Goal: Information Seeking & Learning: Learn about a topic

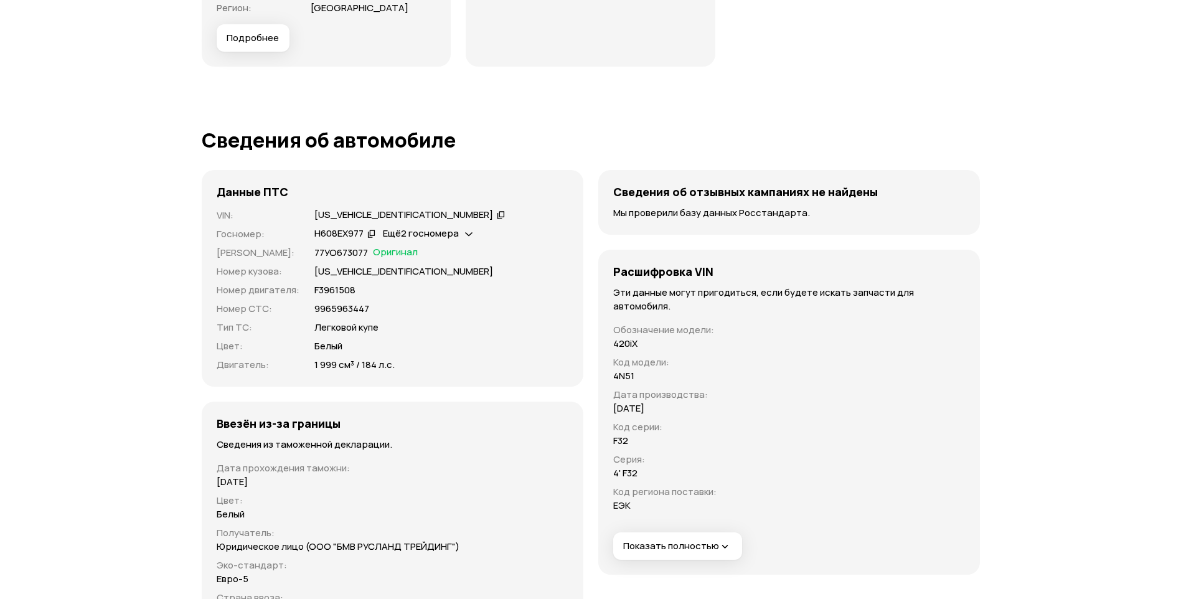
scroll to position [3984, 0]
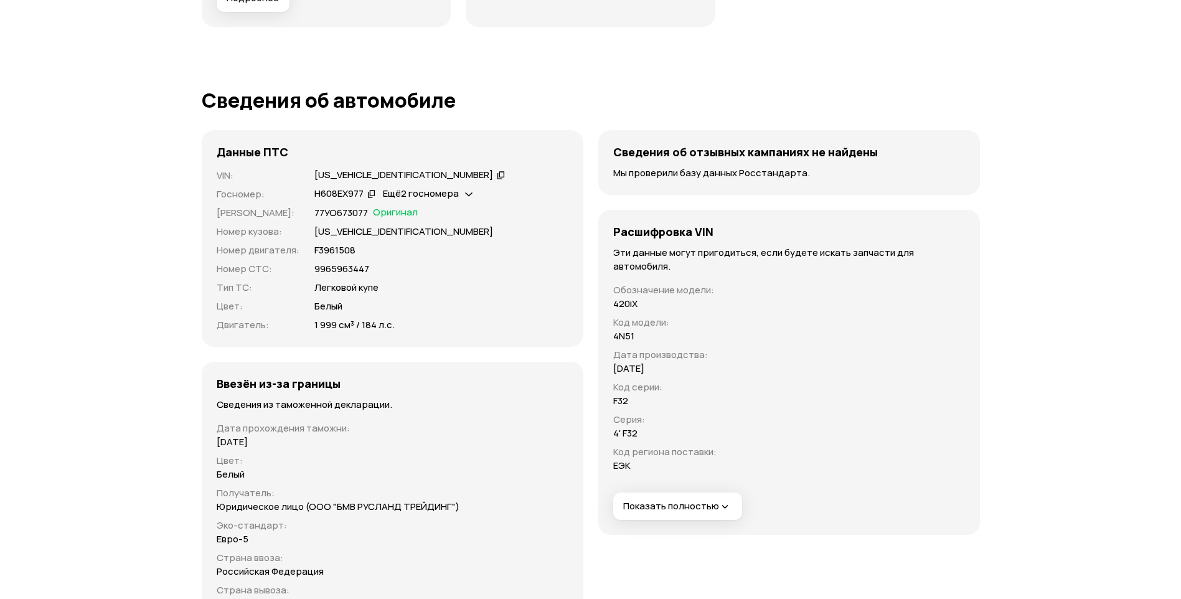
click at [675, 502] on span "Показать полностью" at bounding box center [677, 506] width 108 height 13
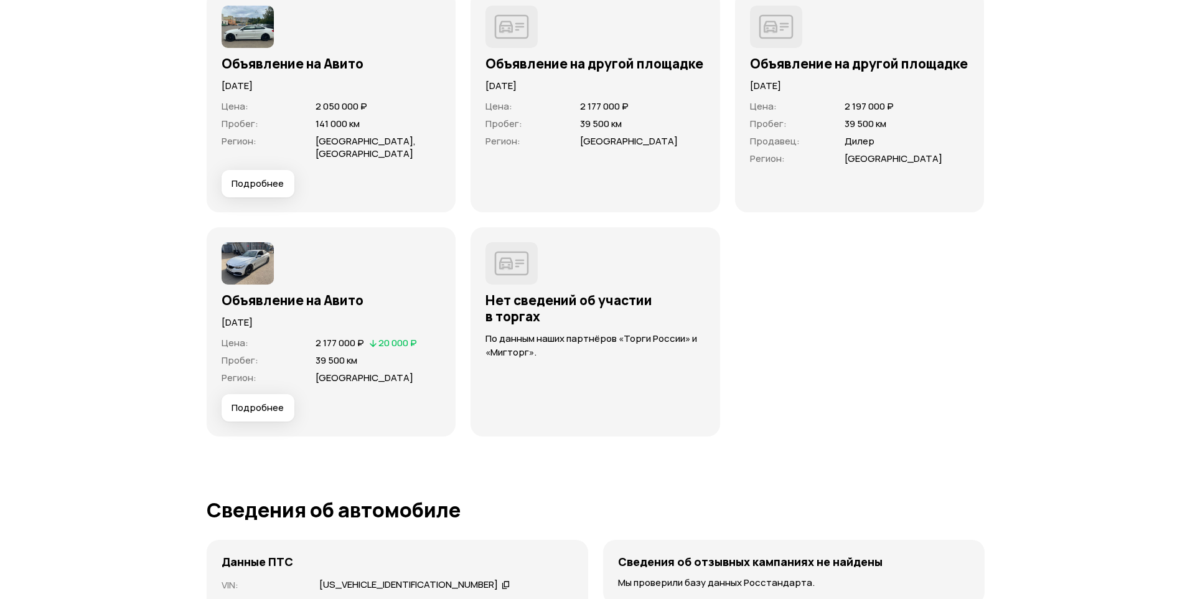
scroll to position [3610, 0]
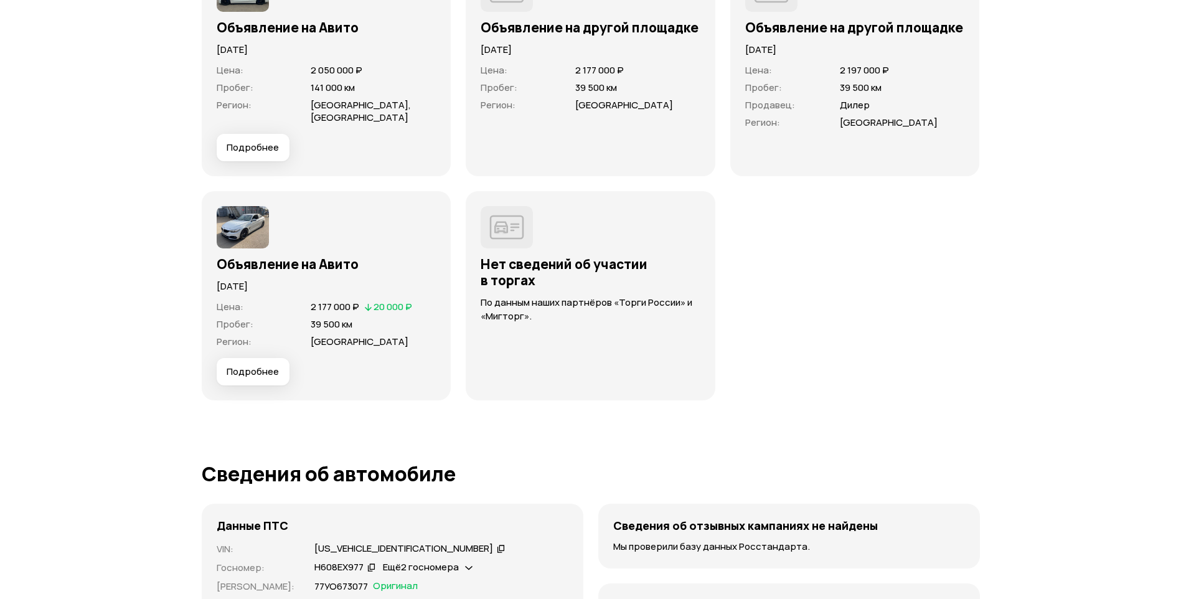
click at [262, 372] on span "Подробнее" at bounding box center [253, 371] width 52 height 12
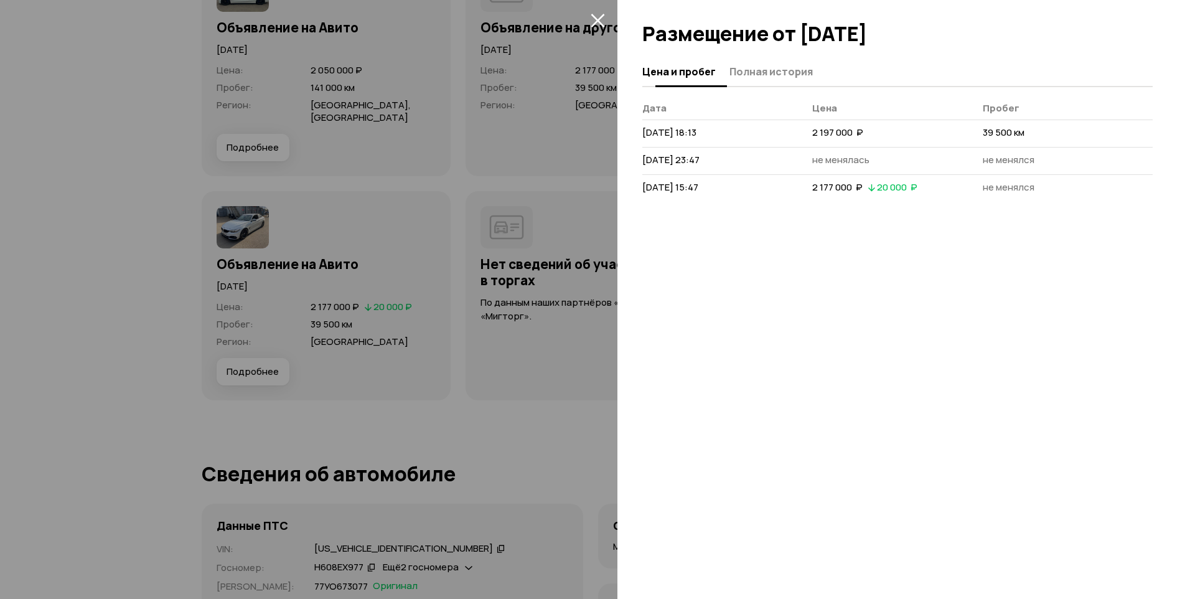
click at [775, 75] on span "Полная история" at bounding box center [771, 71] width 83 height 12
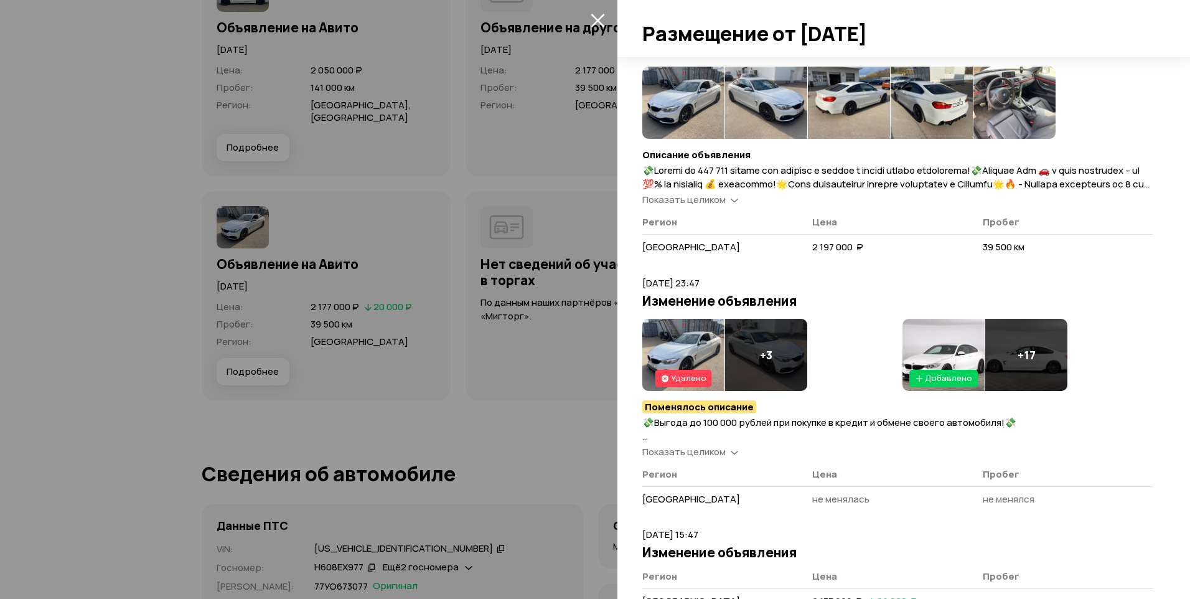
scroll to position [0, 0]
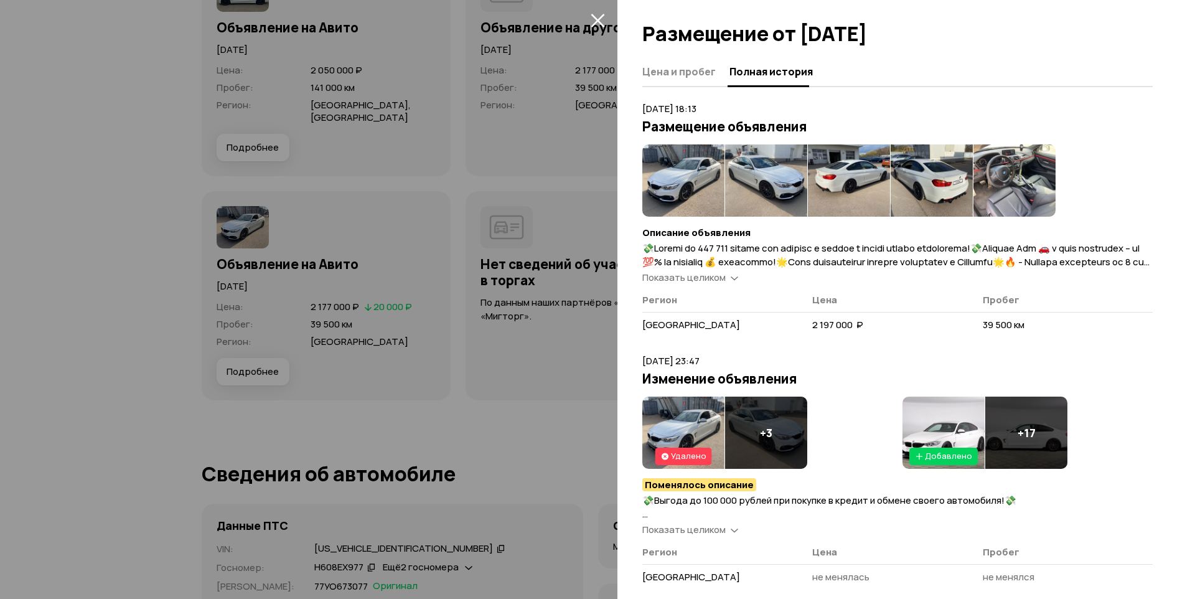
click at [708, 280] on span "Показать целиком" at bounding box center [683, 277] width 83 height 13
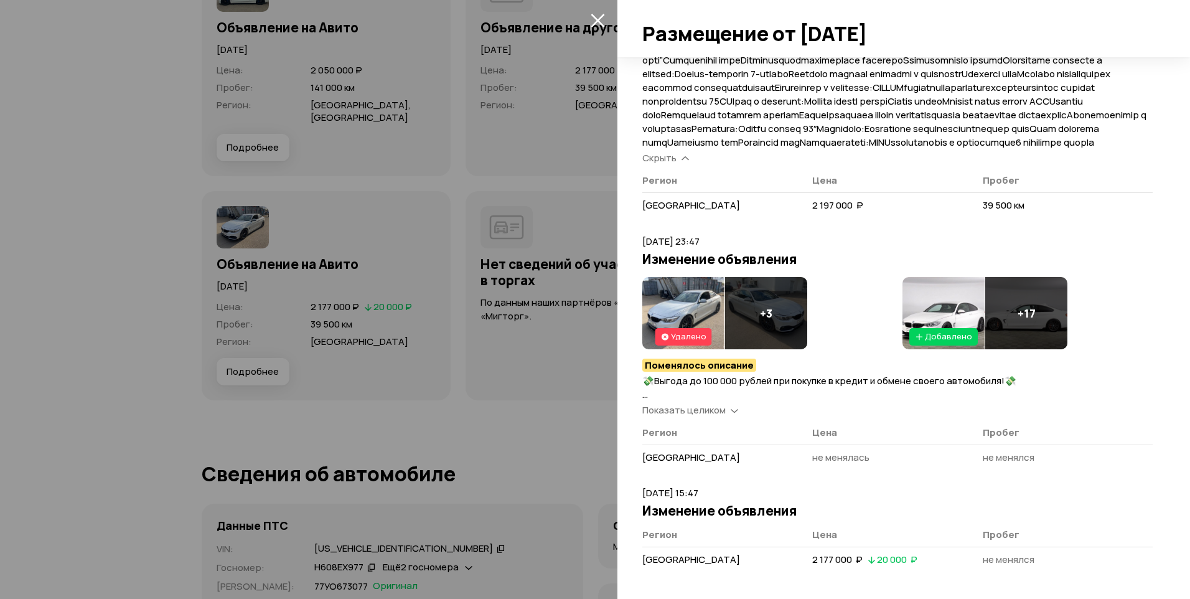
scroll to position [640, 0]
click at [941, 300] on img at bounding box center [944, 313] width 82 height 72
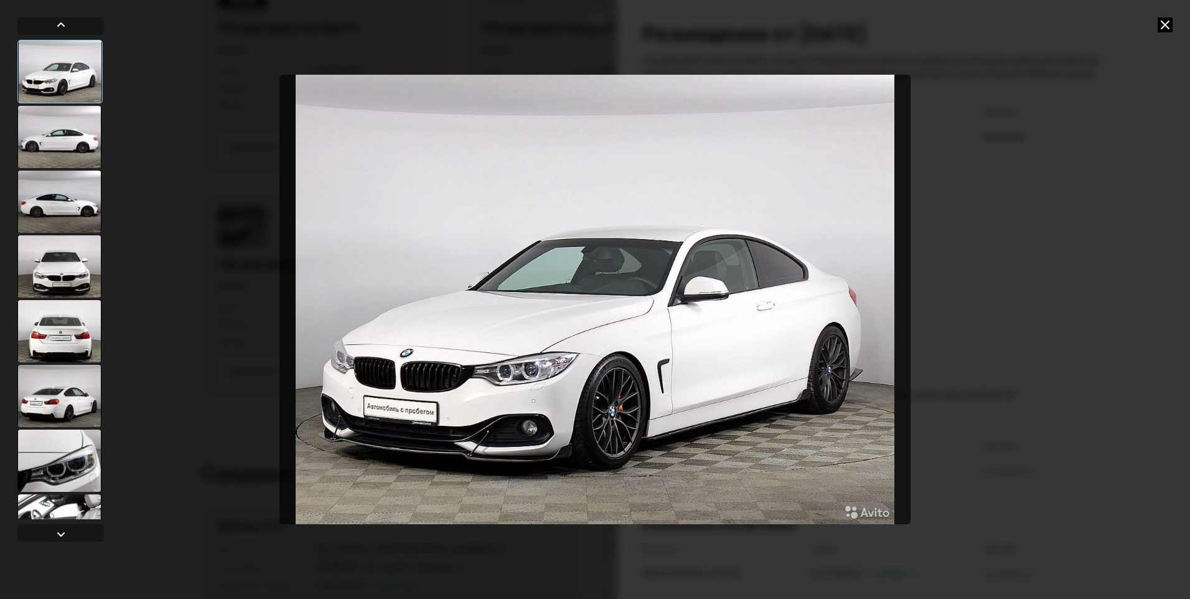
click at [63, 143] on div at bounding box center [59, 137] width 84 height 62
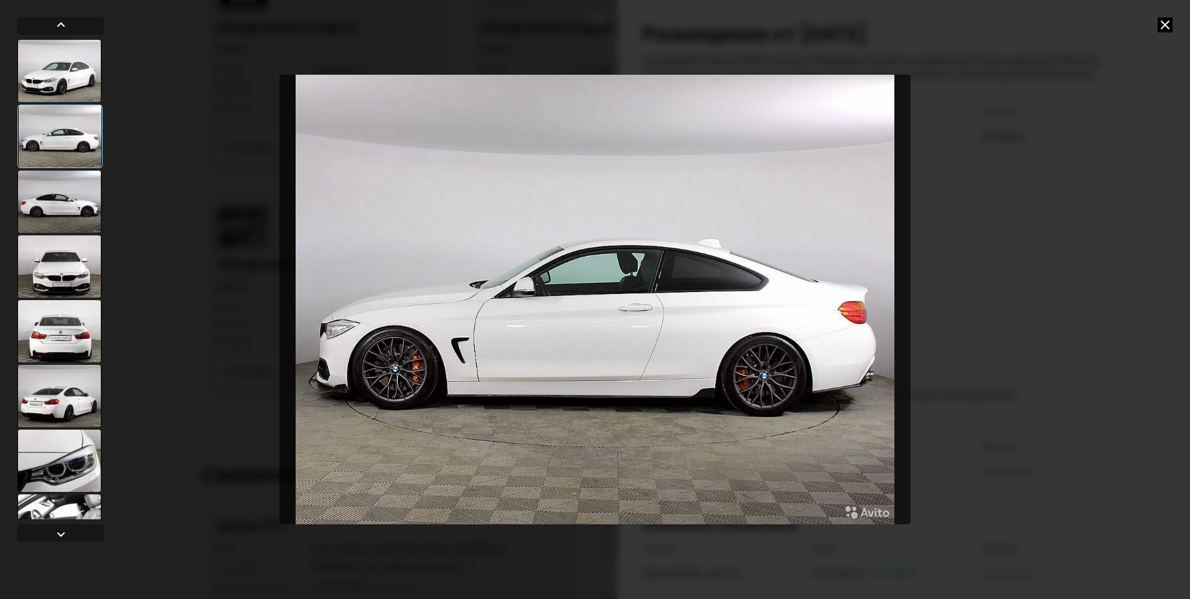
click at [63, 205] on div at bounding box center [59, 202] width 84 height 62
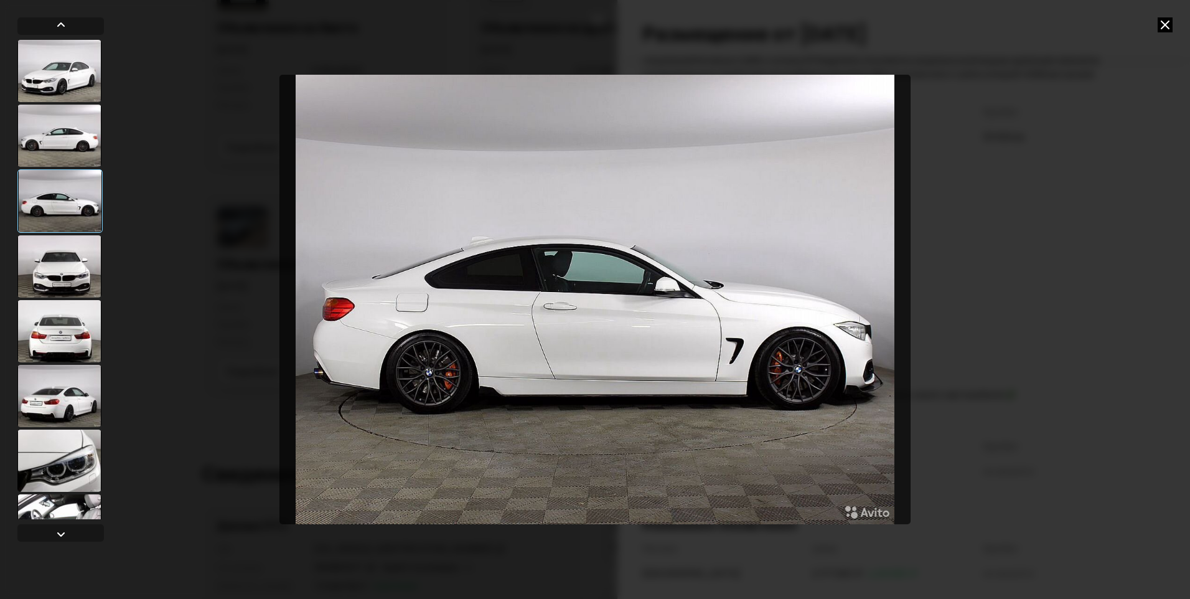
click at [68, 275] on div at bounding box center [59, 266] width 84 height 62
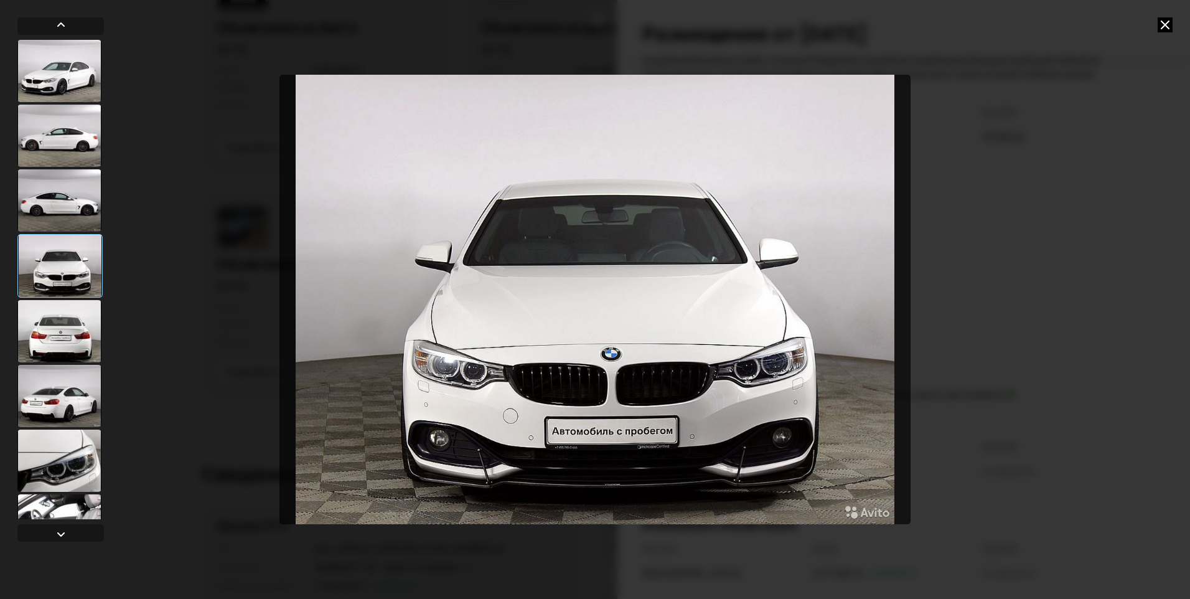
click at [63, 336] on div at bounding box center [59, 331] width 84 height 62
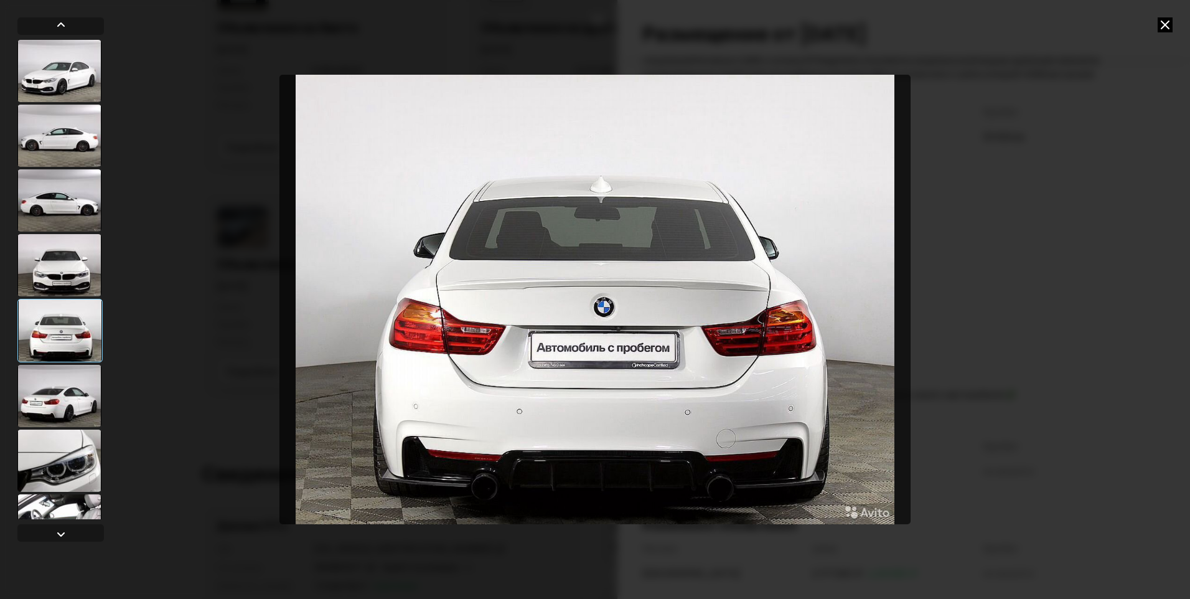
click at [67, 405] on div at bounding box center [59, 396] width 84 height 62
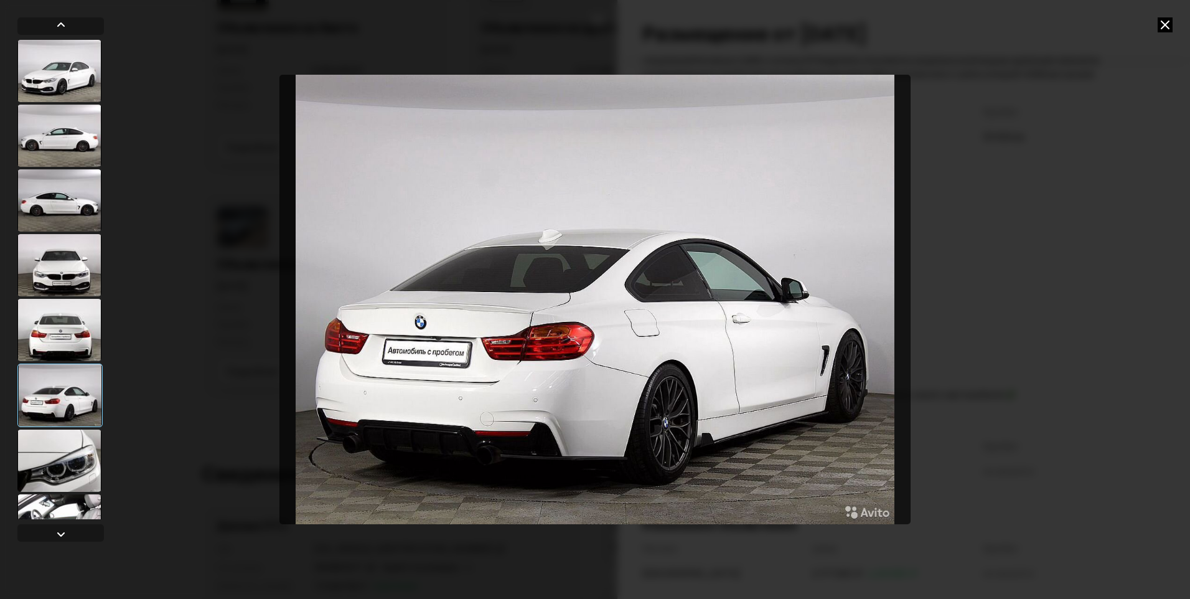
click at [67, 464] on div at bounding box center [59, 461] width 84 height 62
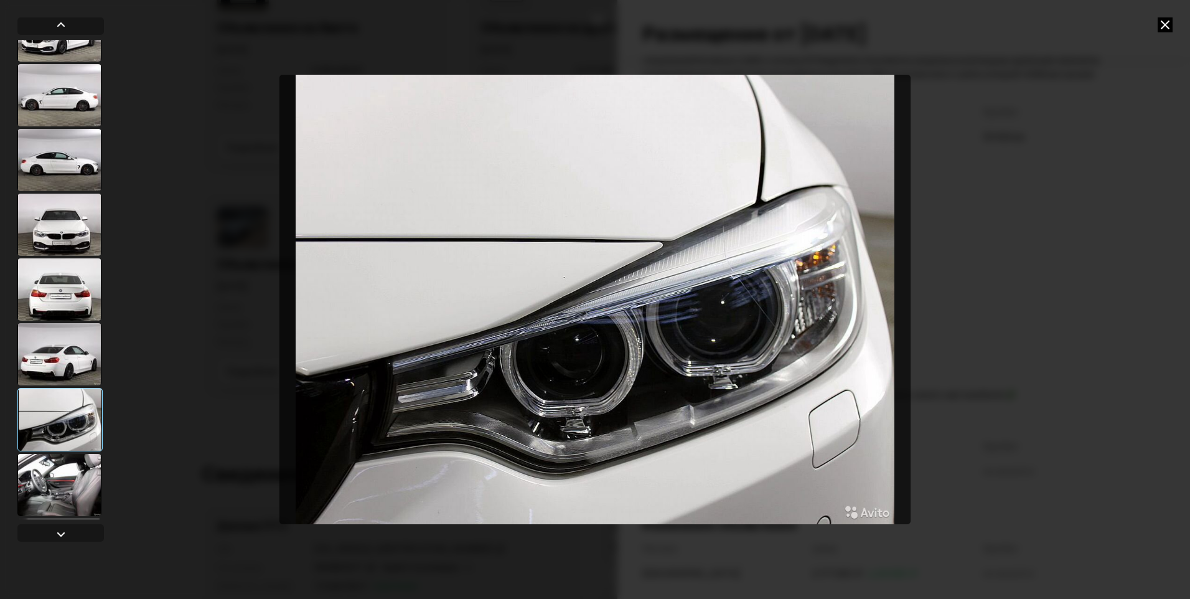
scroll to position [62, 0]
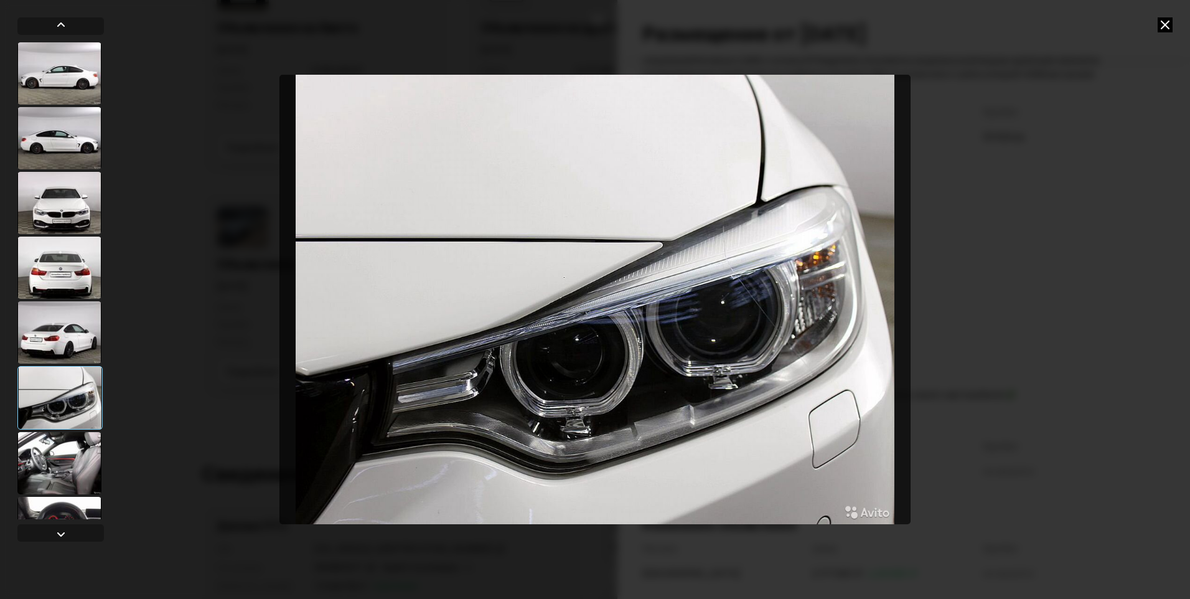
click at [65, 465] on div at bounding box center [59, 463] width 84 height 62
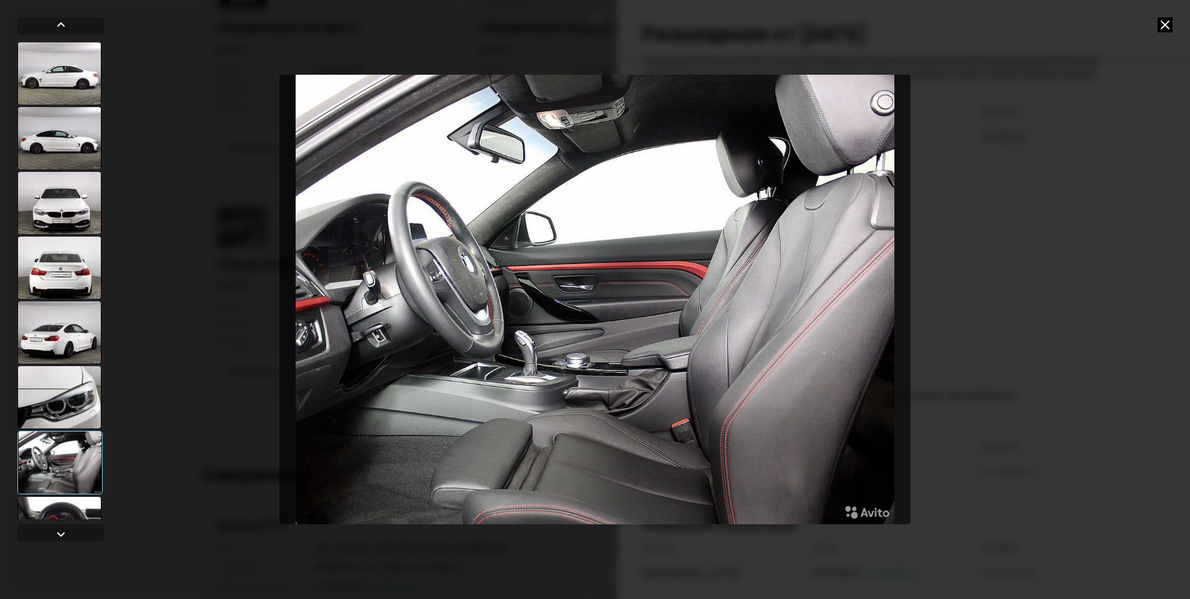
scroll to position [124, 0]
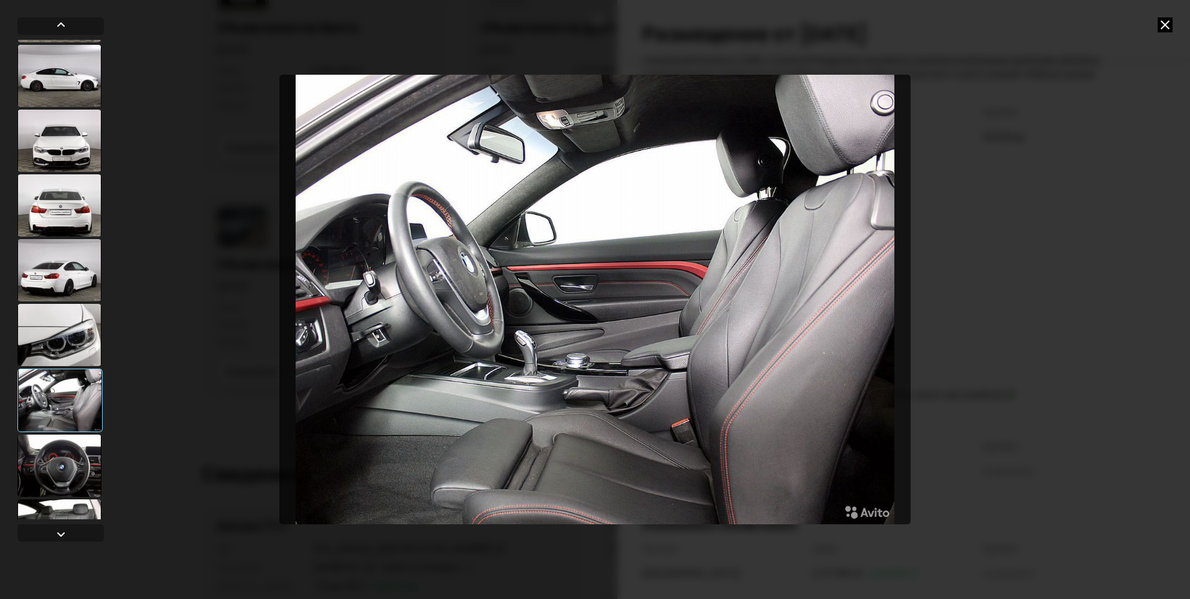
click at [70, 462] on div at bounding box center [59, 465] width 84 height 62
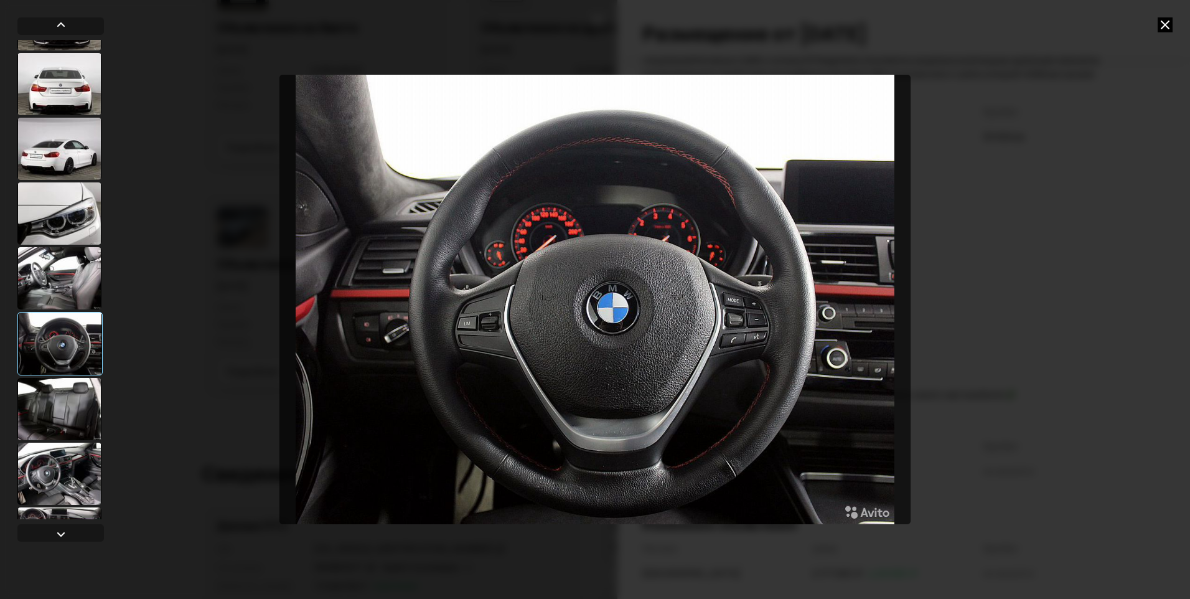
scroll to position [249, 0]
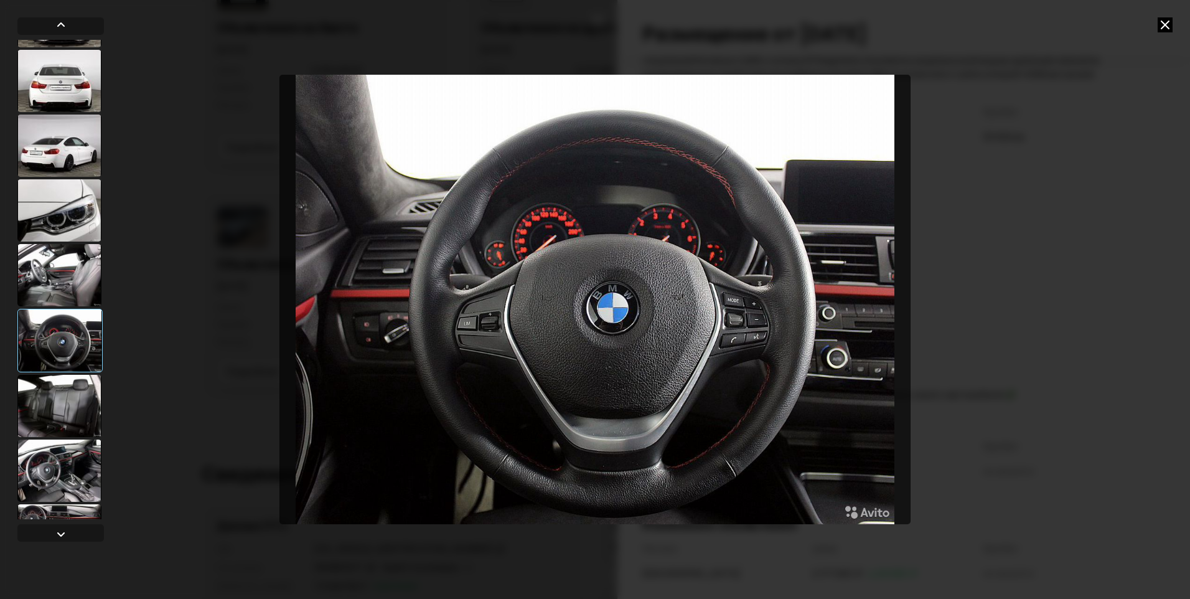
click at [65, 412] on div at bounding box center [59, 406] width 84 height 62
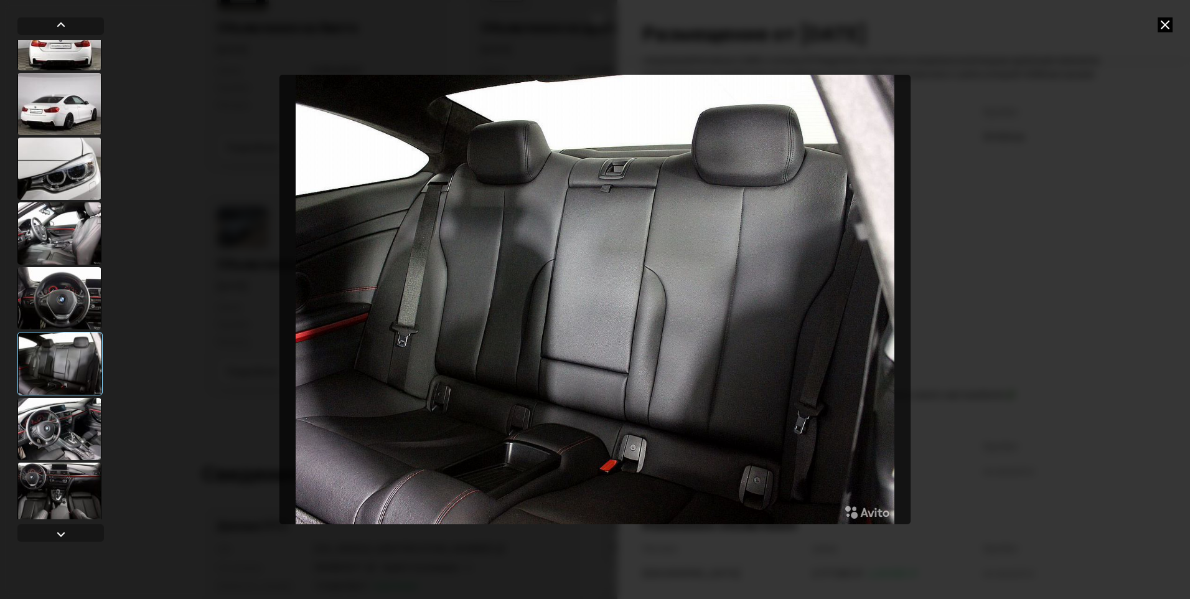
scroll to position [311, 0]
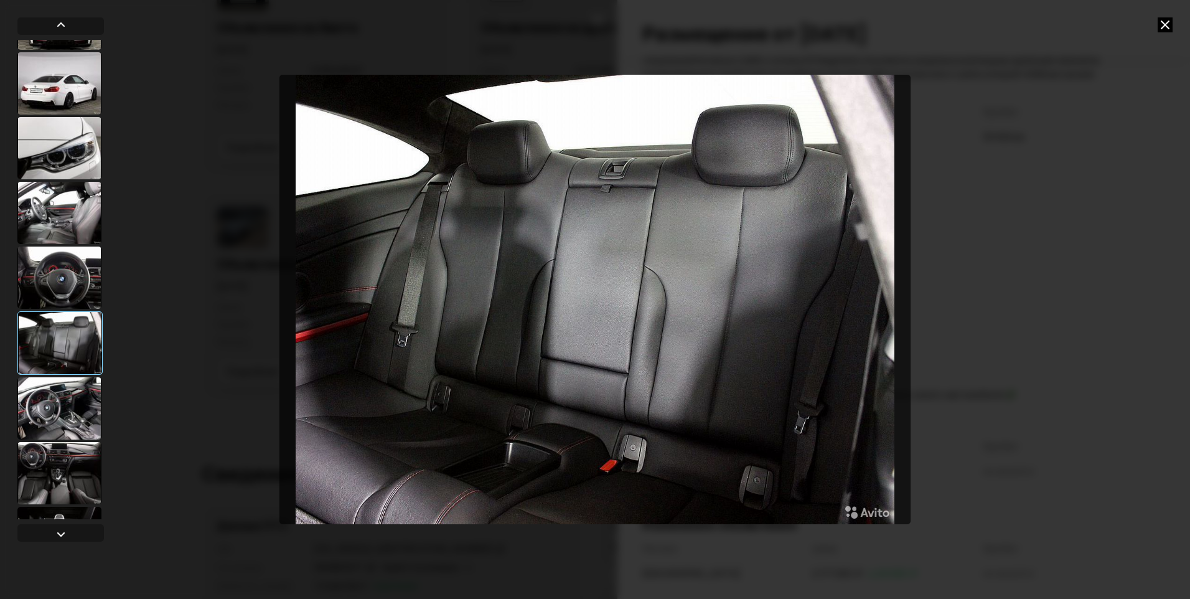
click at [71, 409] on div at bounding box center [59, 408] width 84 height 62
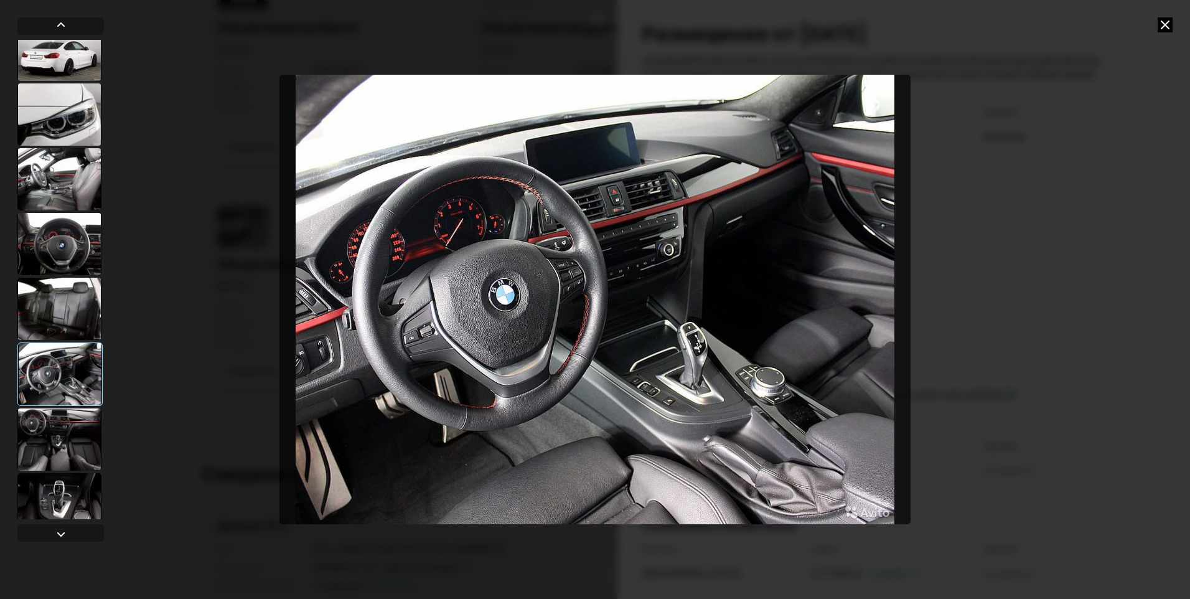
scroll to position [373, 0]
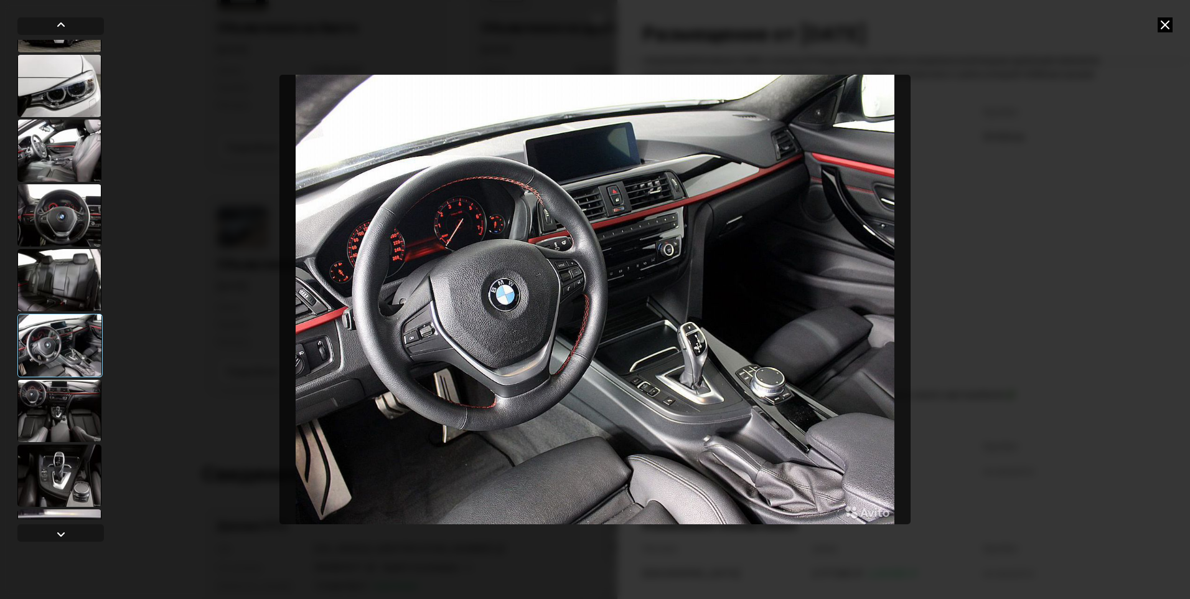
click at [78, 429] on div at bounding box center [59, 411] width 84 height 62
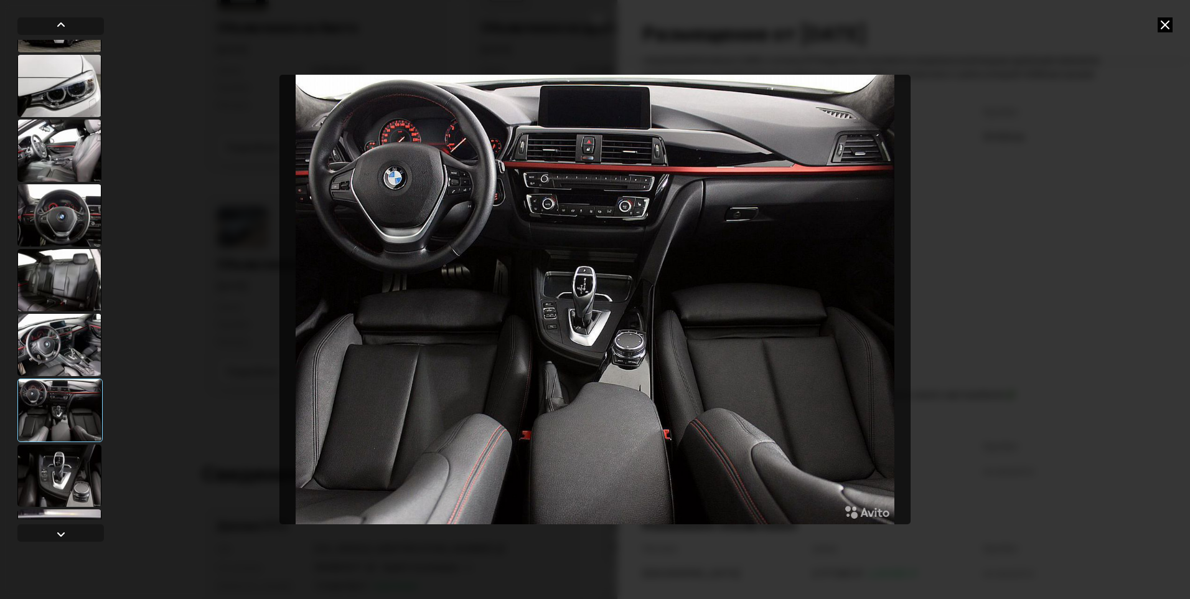
scroll to position [436, 0]
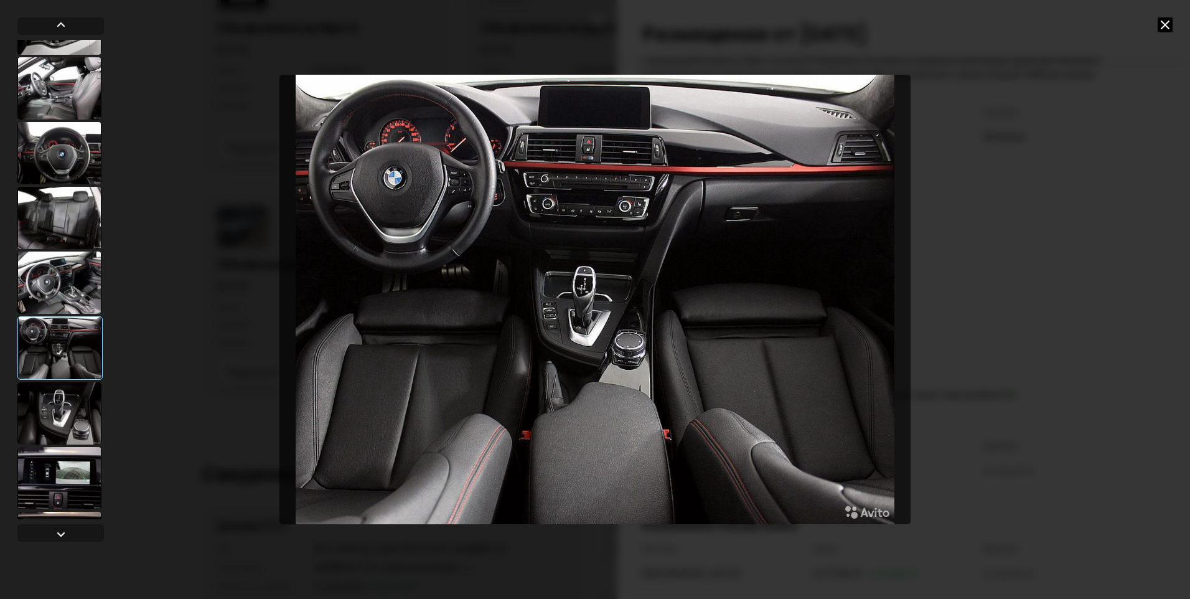
click at [76, 407] on div at bounding box center [59, 413] width 84 height 62
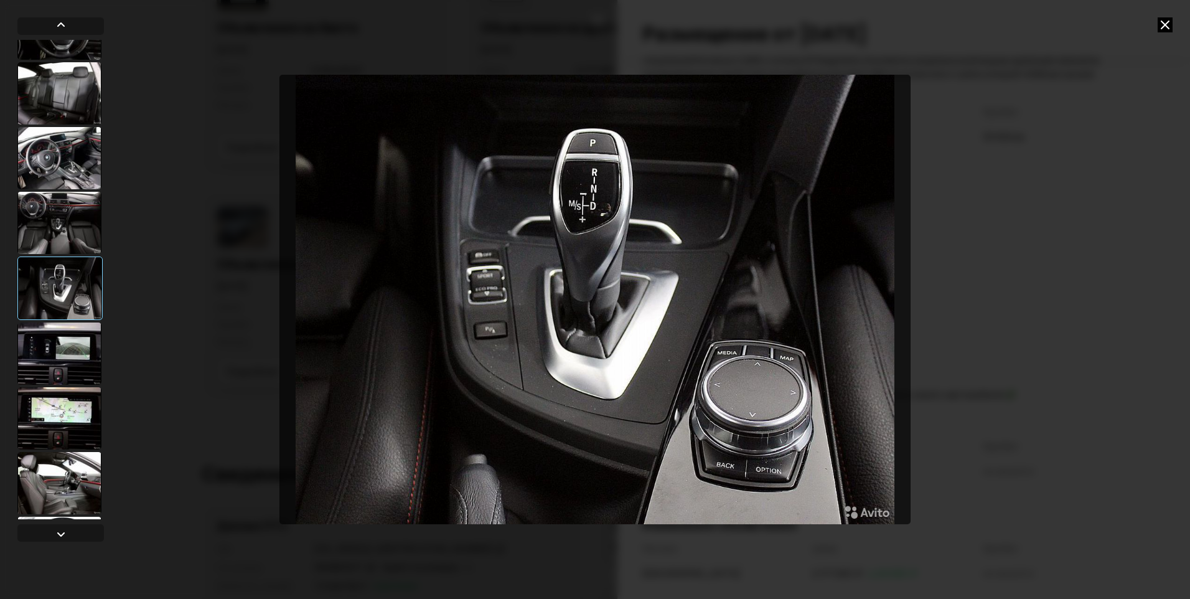
scroll to position [498, 0]
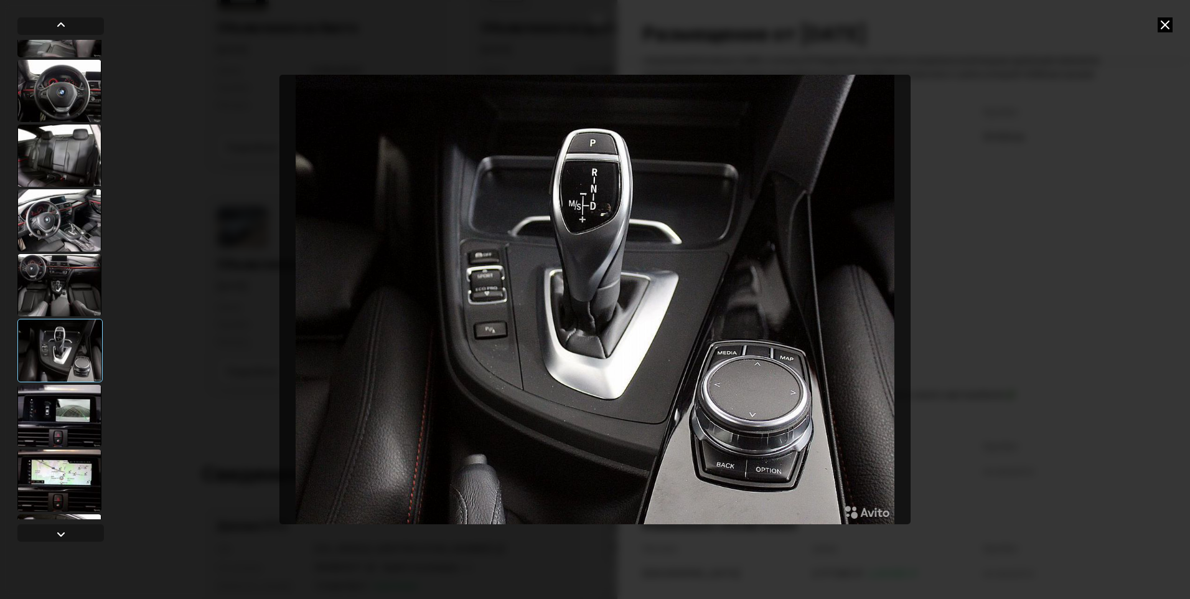
click at [67, 422] on div at bounding box center [59, 416] width 84 height 62
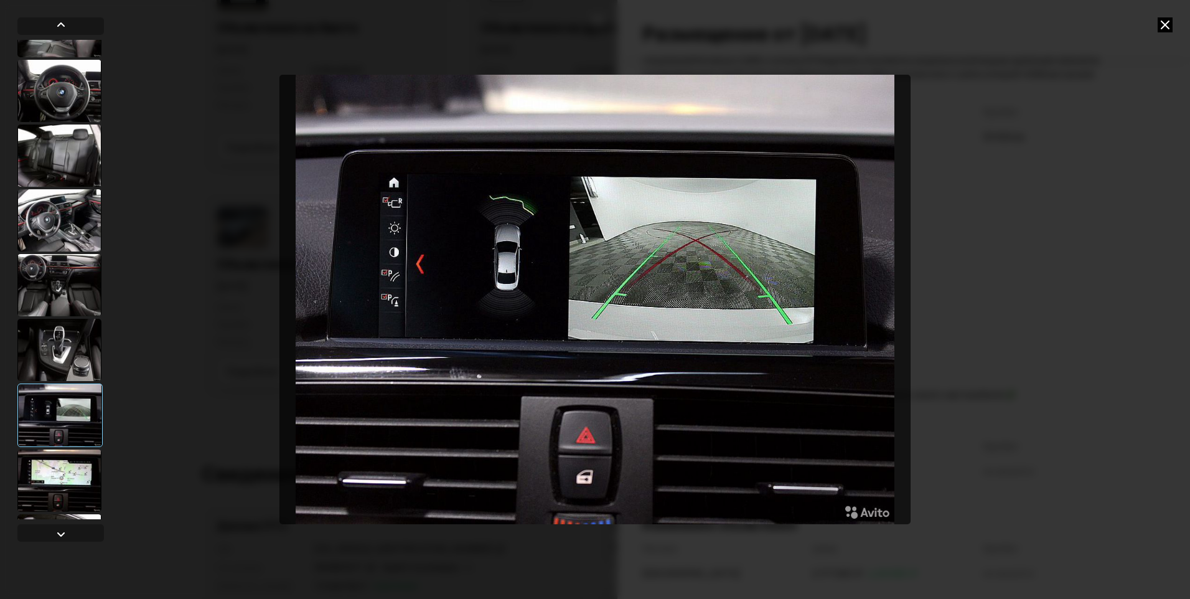
click at [59, 286] on div at bounding box center [59, 285] width 84 height 62
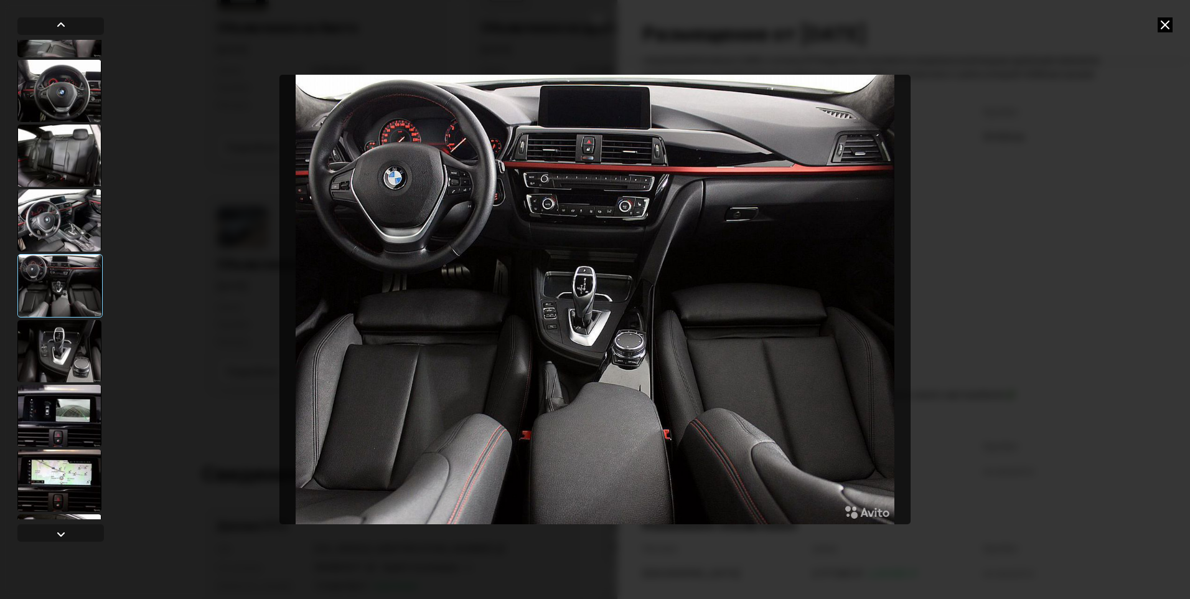
click at [68, 426] on div at bounding box center [59, 416] width 84 height 62
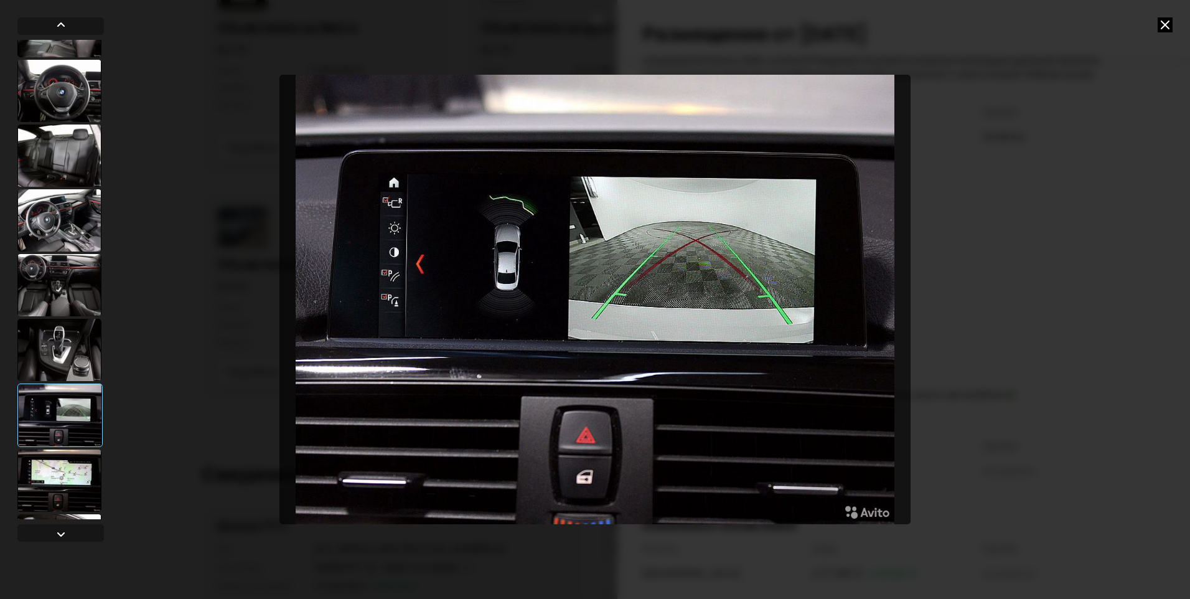
click at [68, 477] on div at bounding box center [59, 480] width 84 height 62
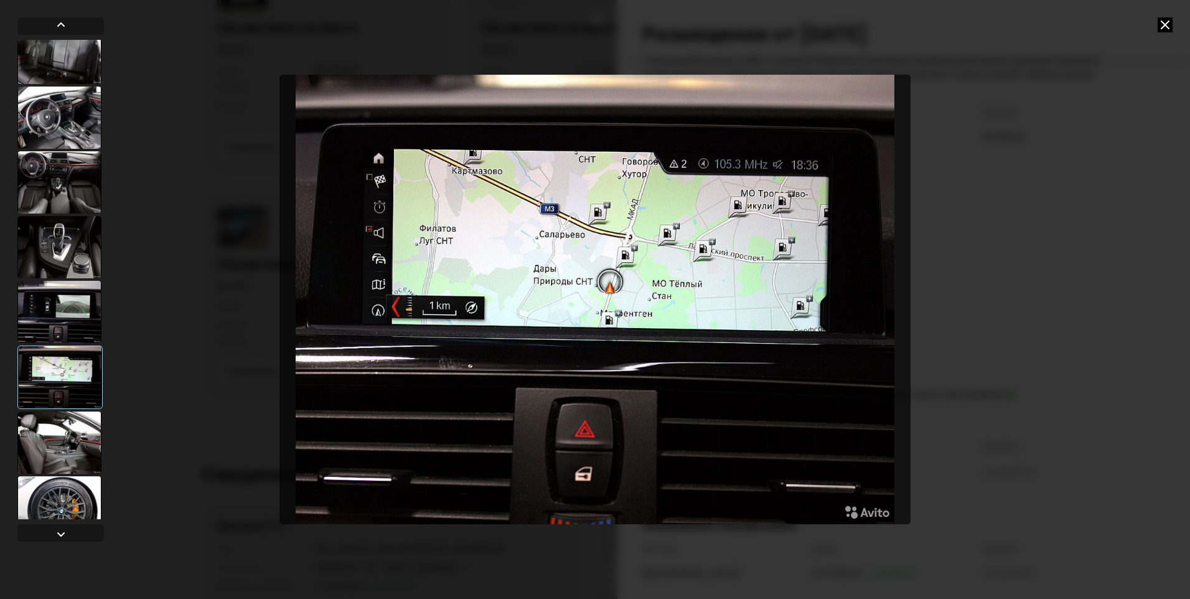
scroll to position [622, 0]
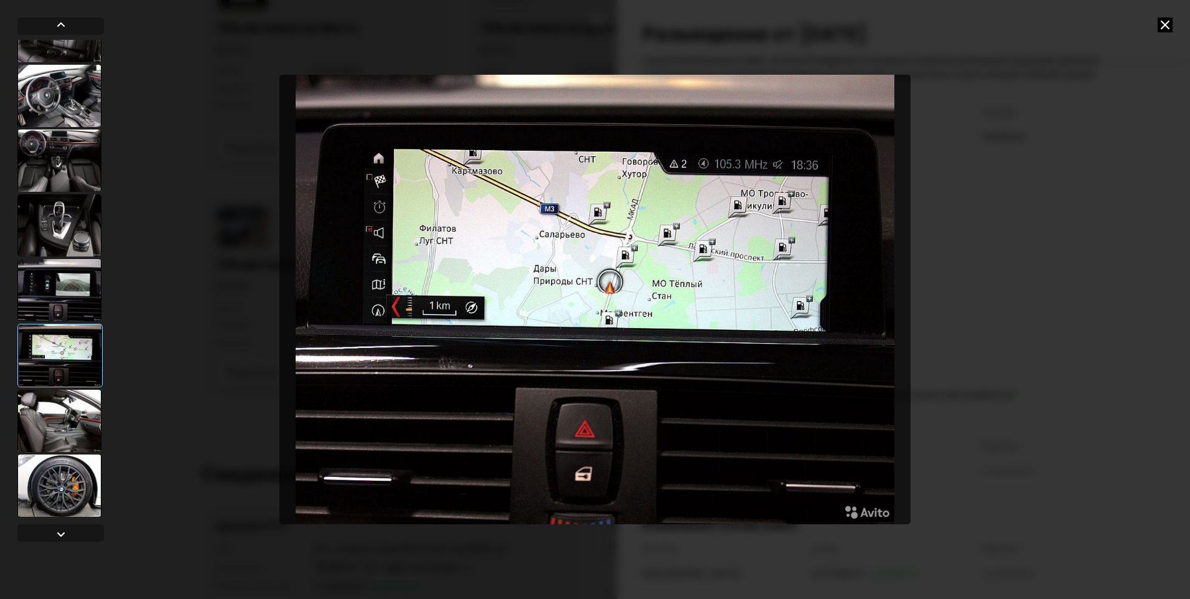
click at [59, 430] on div at bounding box center [59, 421] width 84 height 62
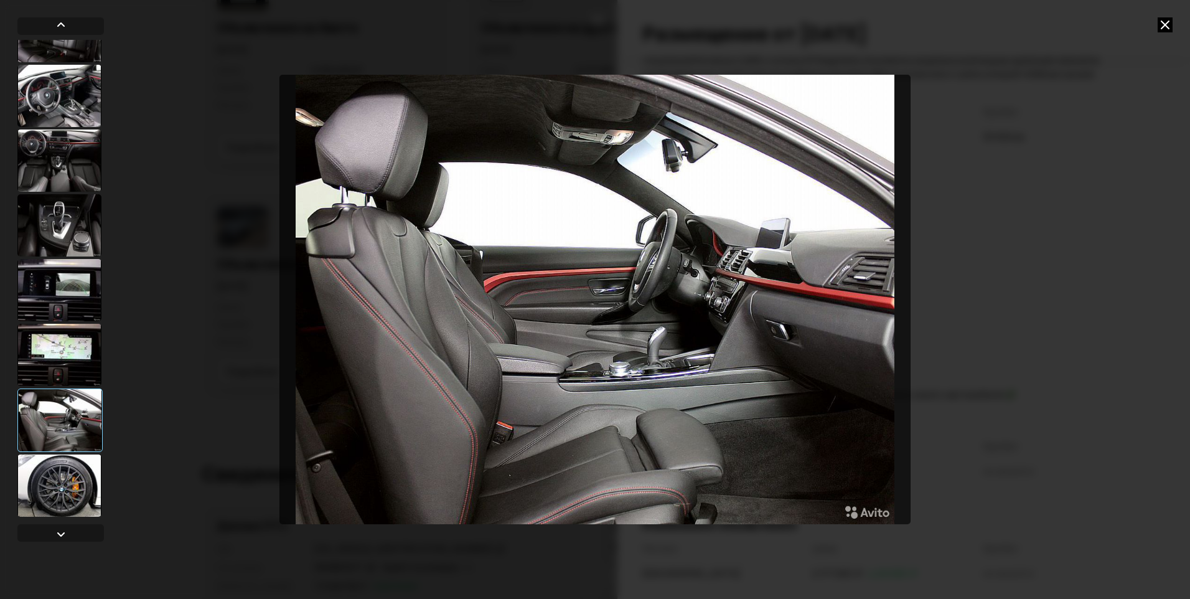
click at [64, 481] on div at bounding box center [59, 485] width 84 height 62
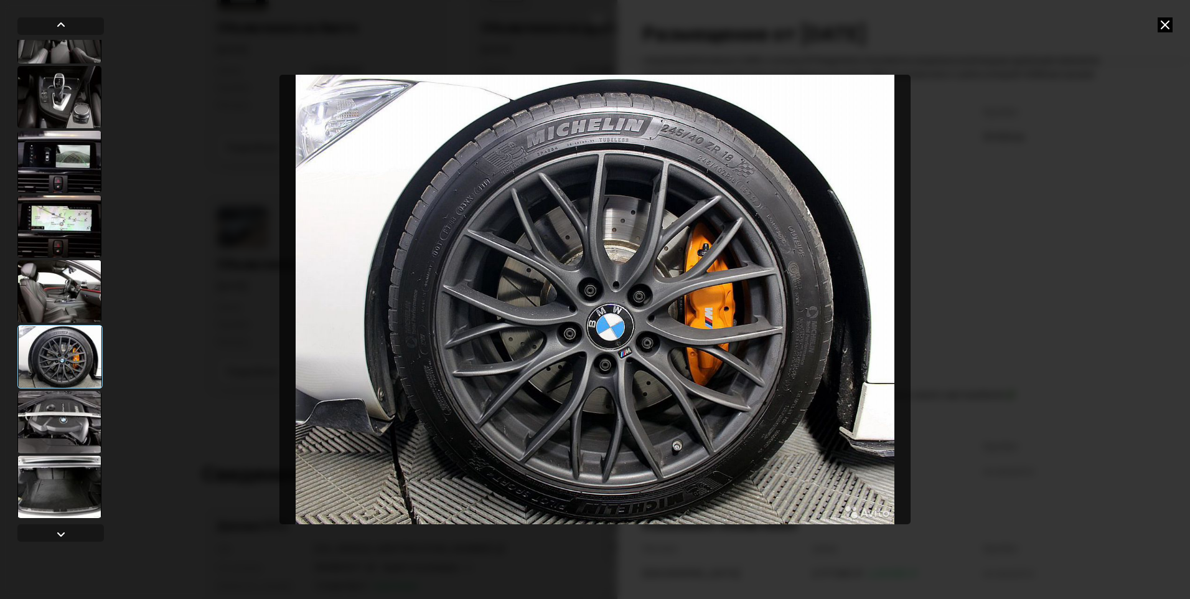
scroll to position [752, 0]
click at [57, 423] on div at bounding box center [59, 421] width 84 height 62
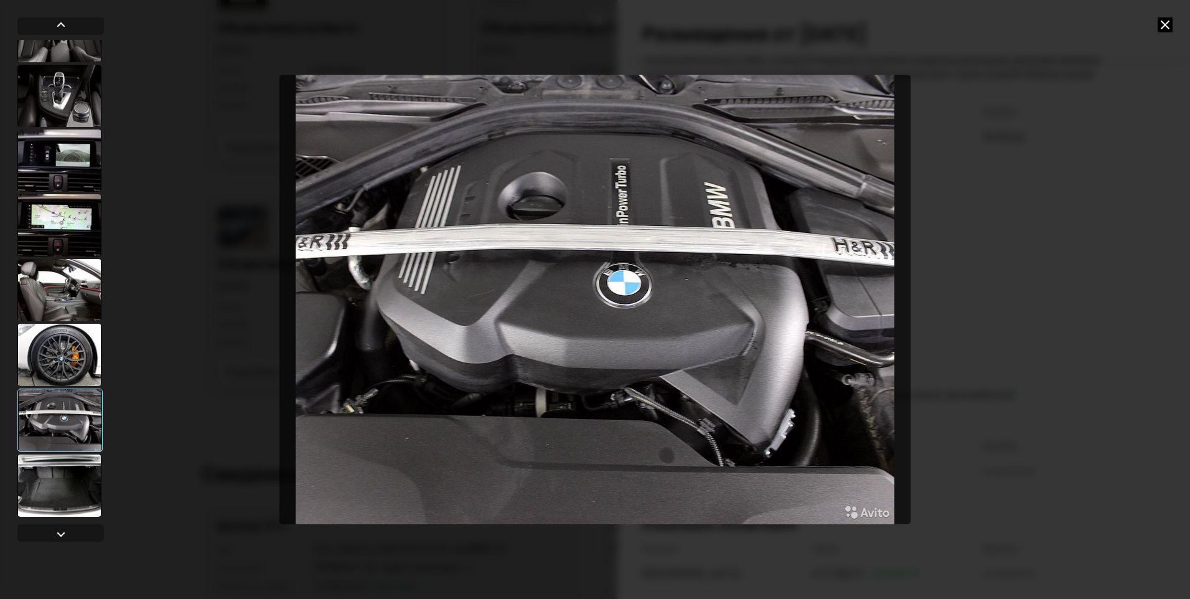
click at [64, 489] on div at bounding box center [59, 485] width 84 height 62
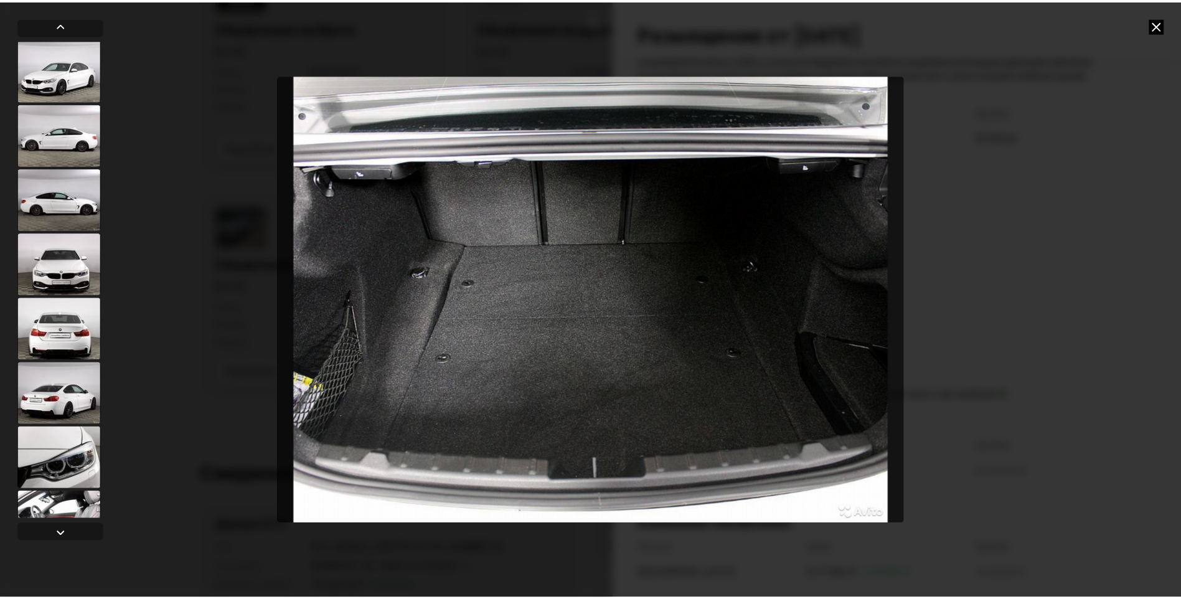
scroll to position [0, 0]
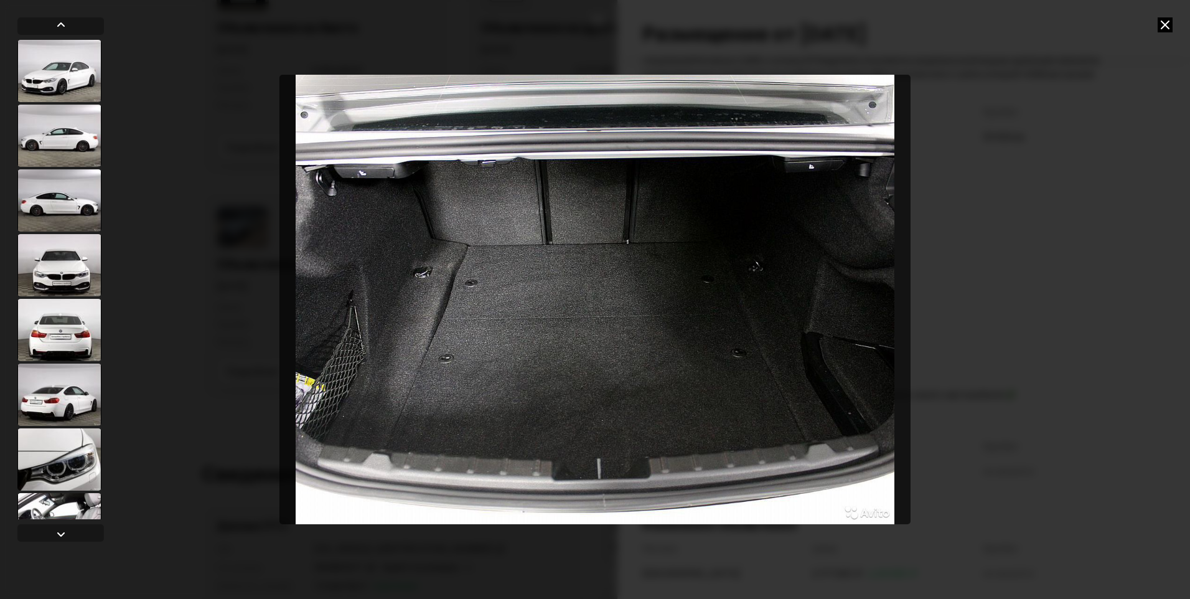
click at [44, 73] on div at bounding box center [59, 71] width 84 height 62
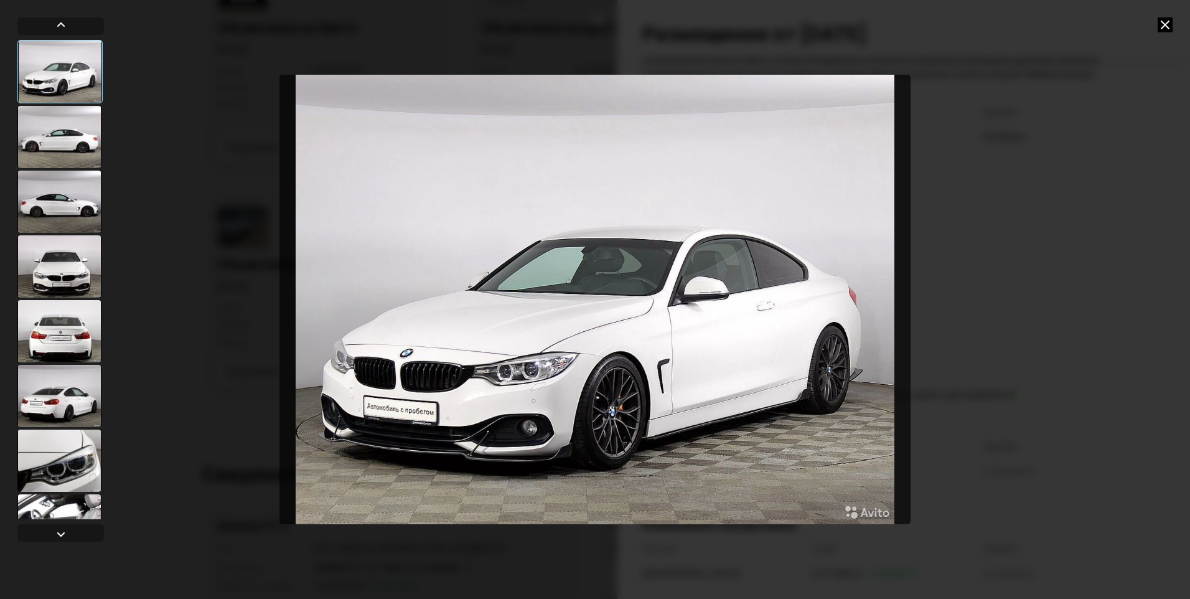
click at [69, 154] on div at bounding box center [59, 137] width 84 height 62
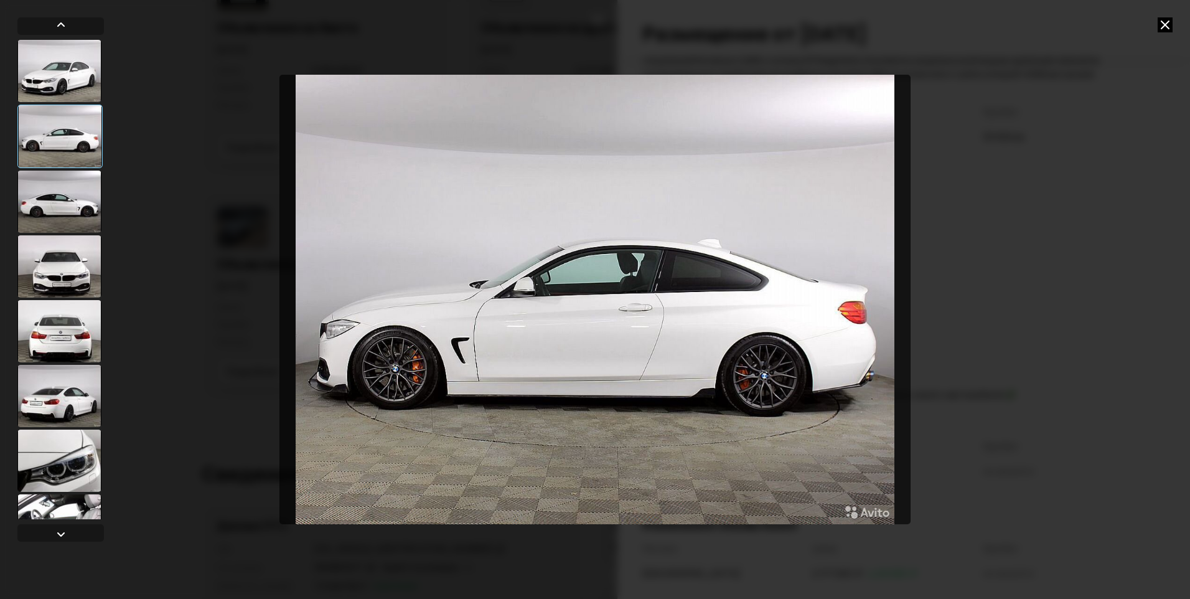
click at [69, 202] on div at bounding box center [59, 202] width 84 height 62
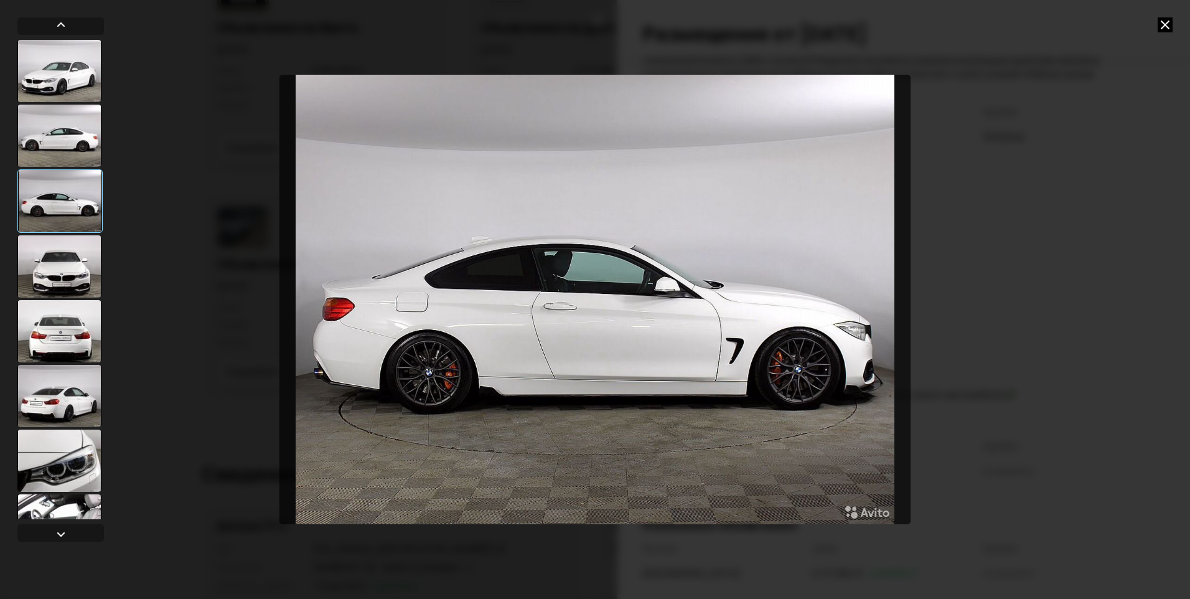
click at [67, 273] on div at bounding box center [59, 266] width 84 height 62
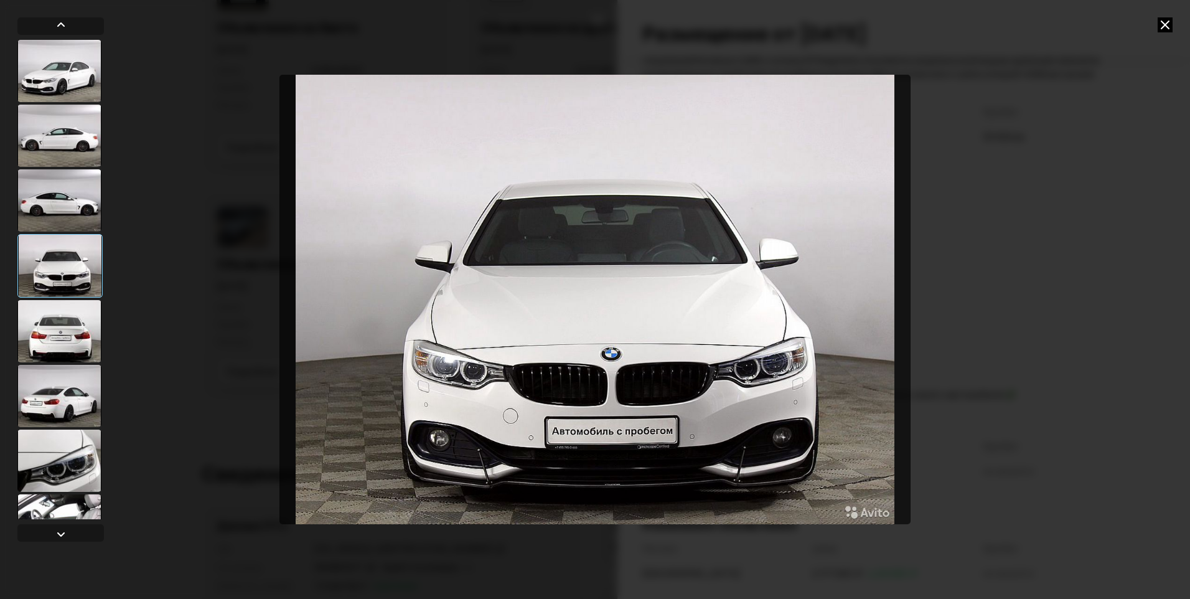
click at [1165, 24] on icon at bounding box center [1165, 24] width 15 height 15
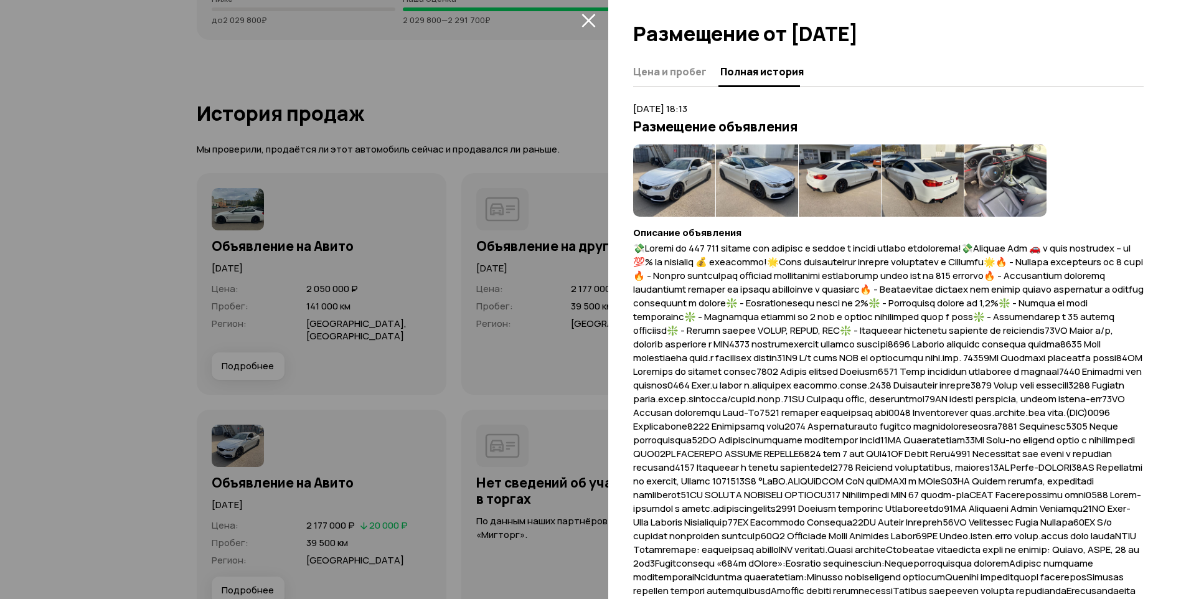
scroll to position [3361, 0]
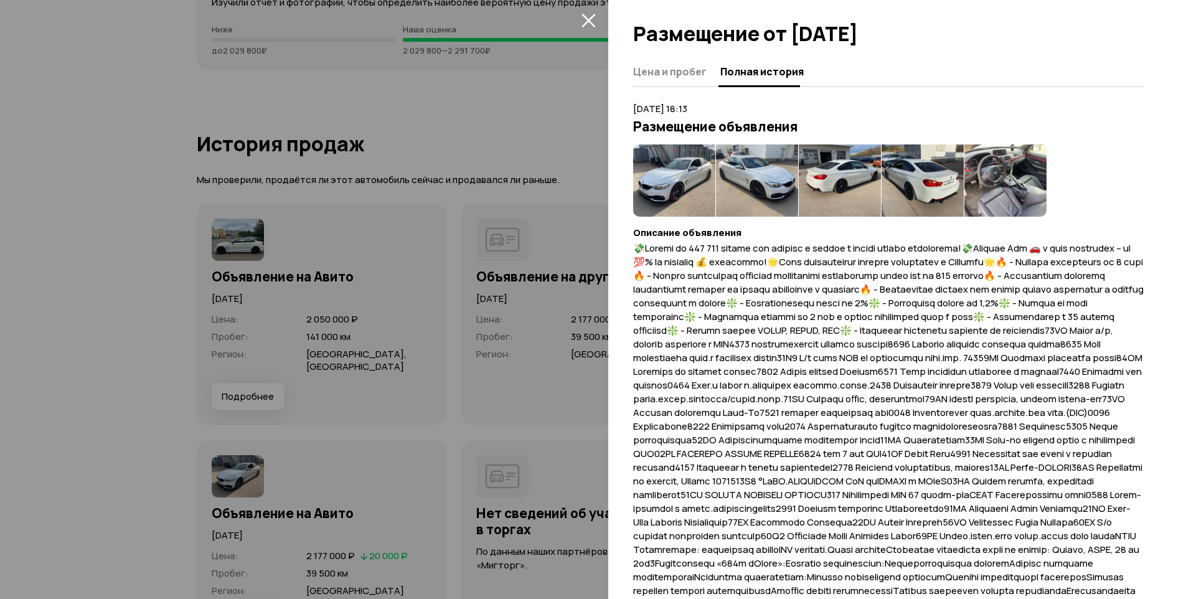
click at [669, 178] on img at bounding box center [674, 180] width 82 height 72
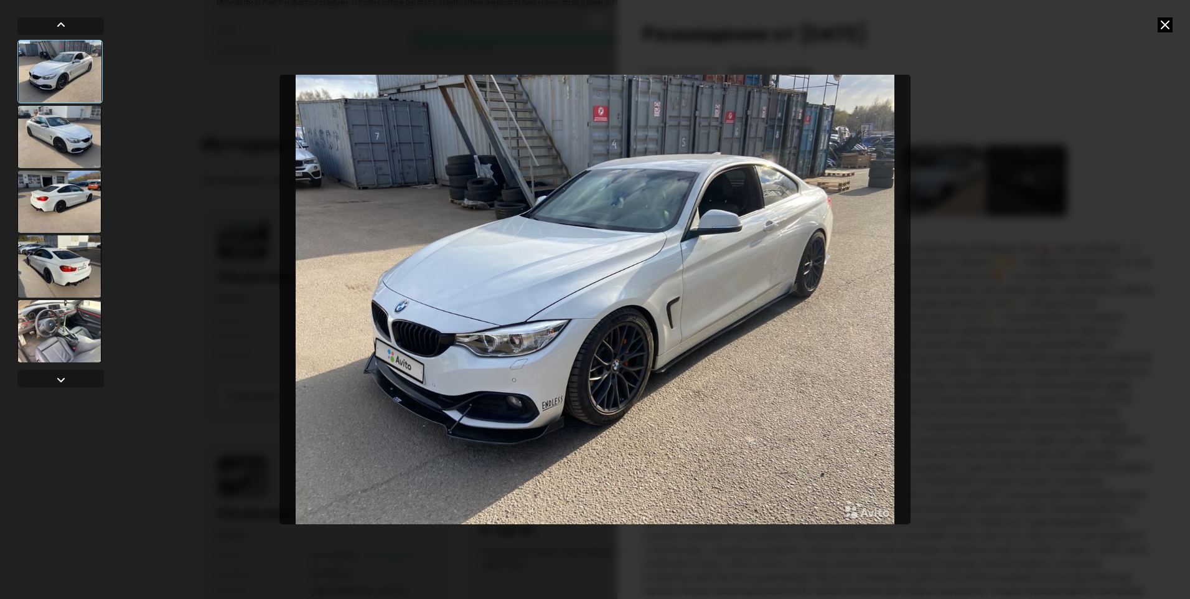
click at [64, 131] on div at bounding box center [59, 137] width 84 height 62
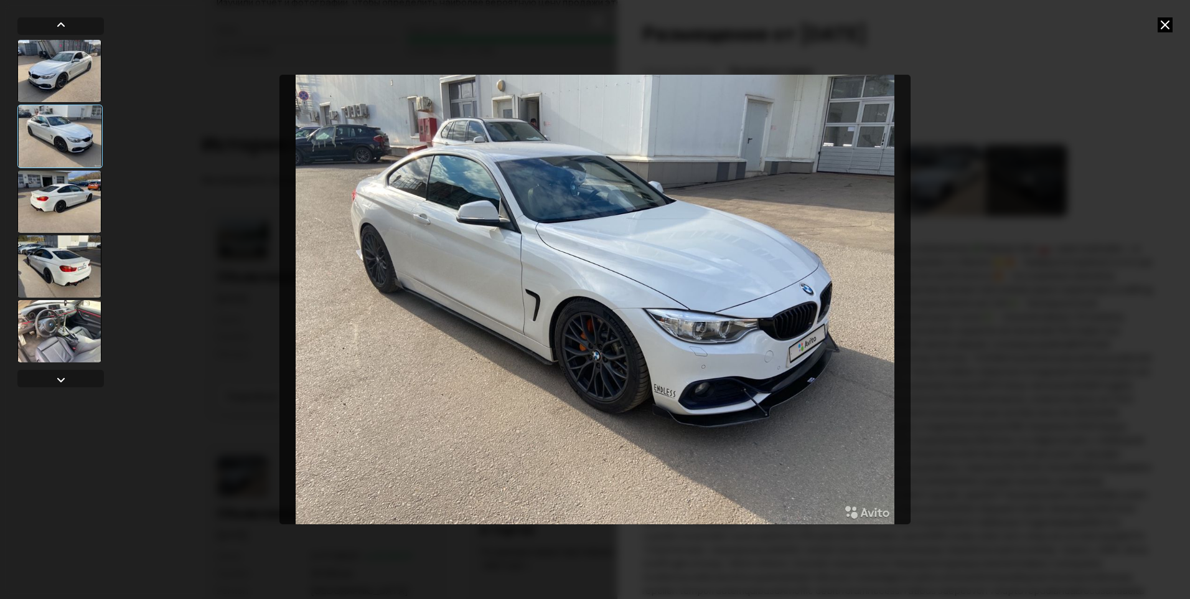
click at [71, 199] on div at bounding box center [59, 202] width 84 height 62
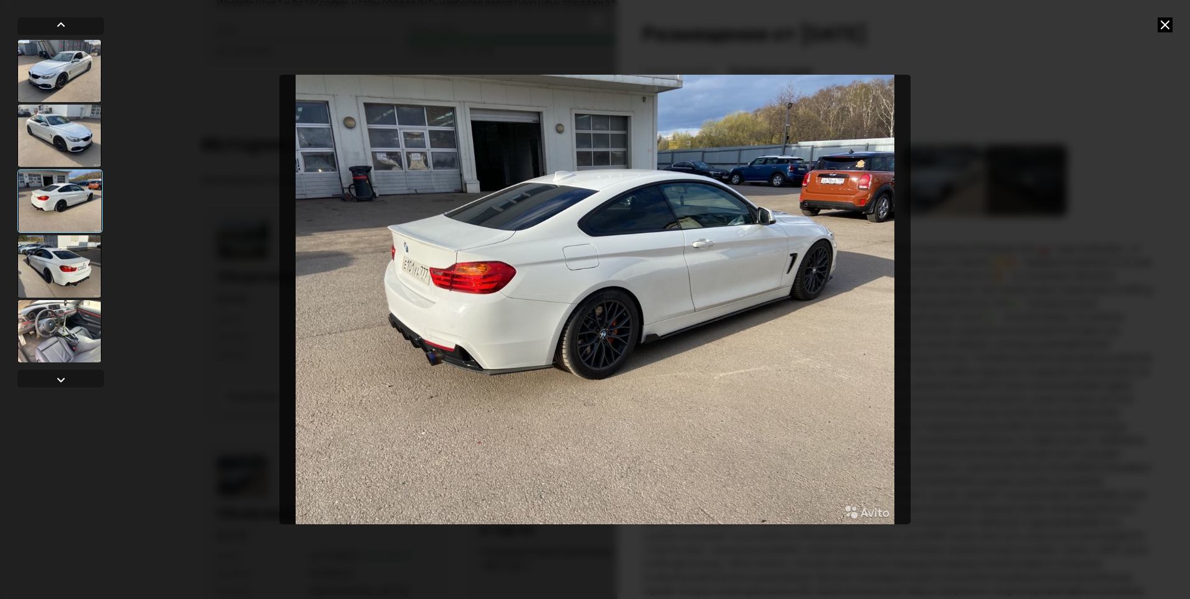
click at [73, 260] on div at bounding box center [59, 266] width 84 height 62
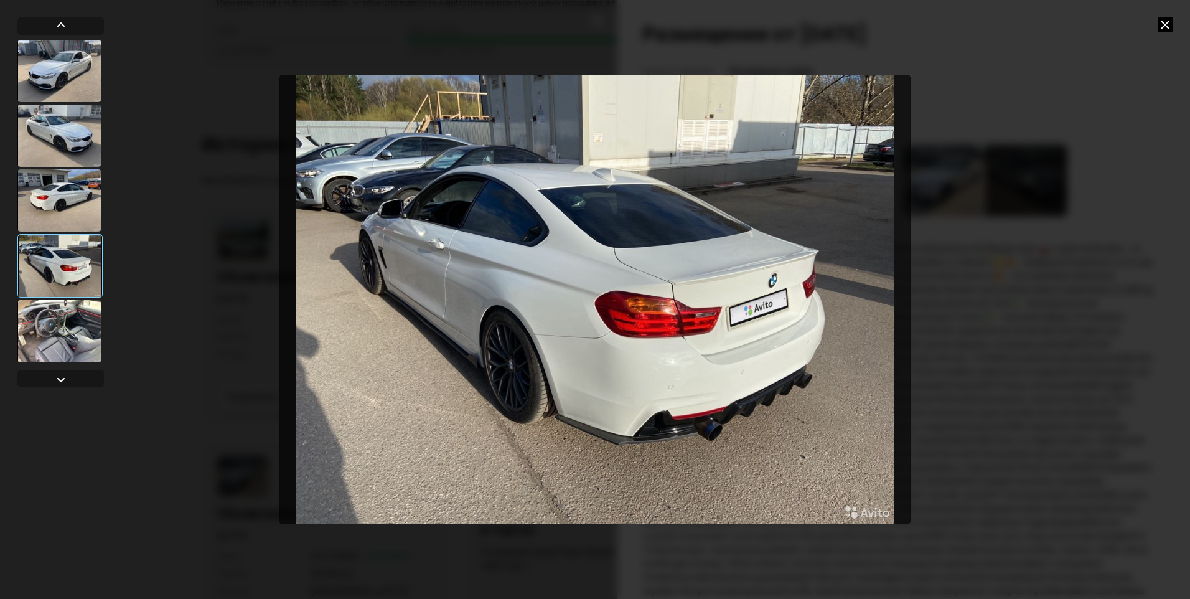
click at [60, 331] on div at bounding box center [59, 331] width 84 height 62
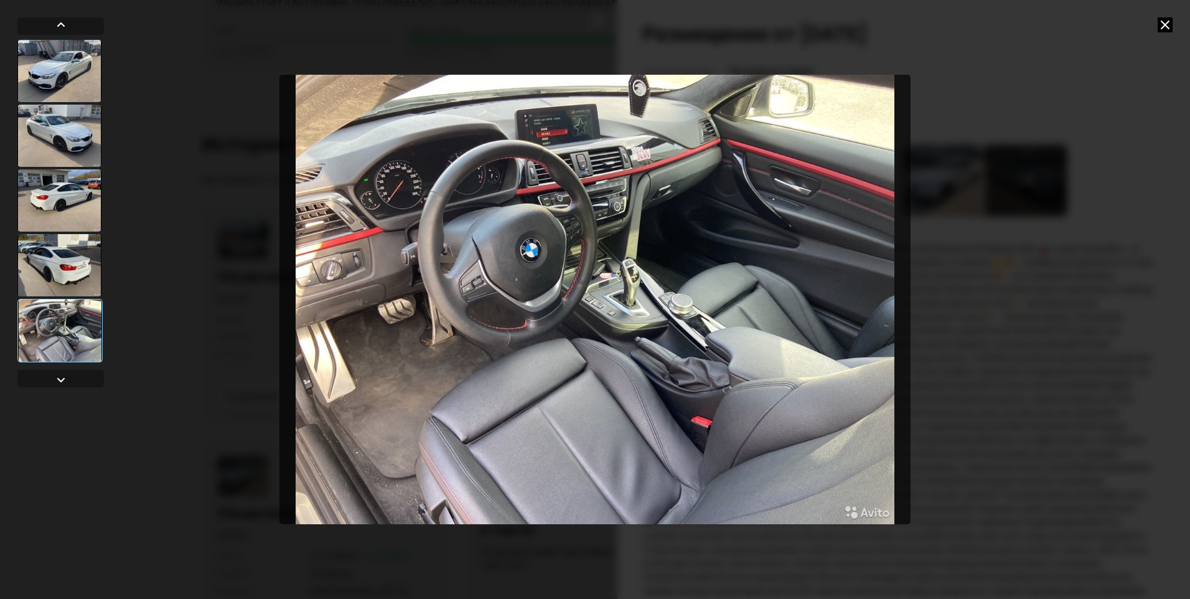
click at [1161, 26] on icon at bounding box center [1165, 24] width 15 height 15
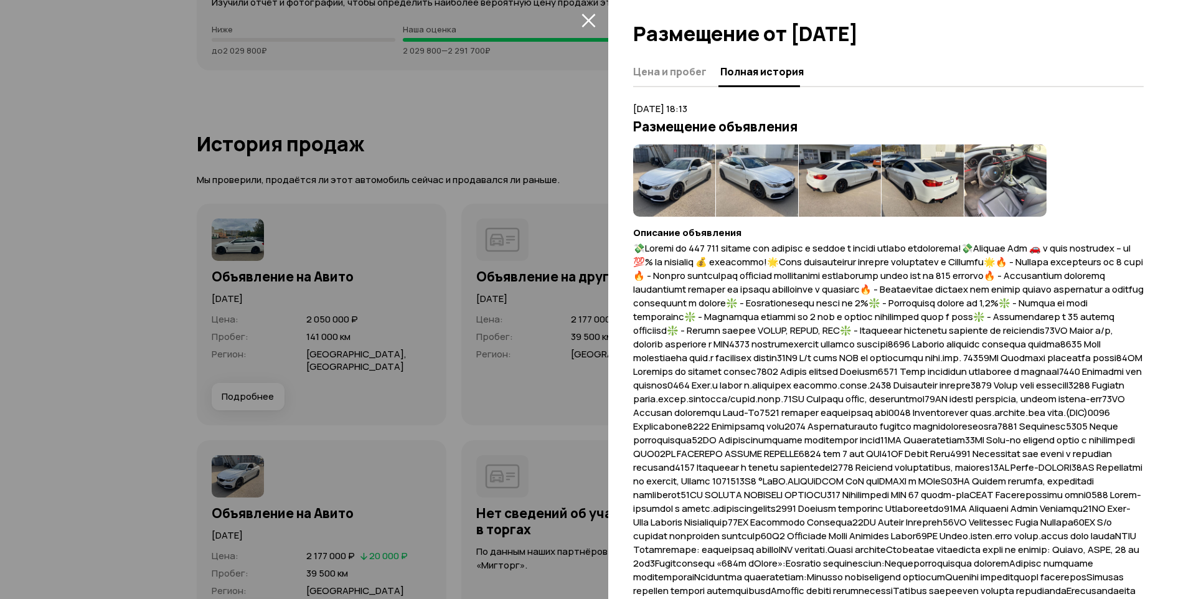
click at [451, 195] on div at bounding box center [590, 299] width 1181 height 599
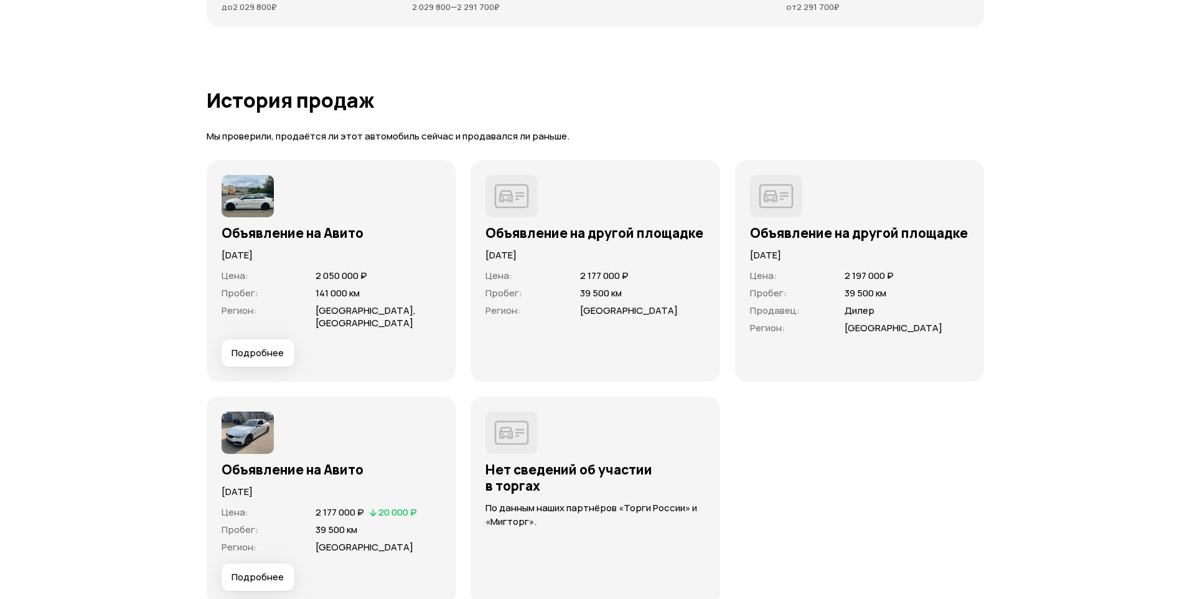
scroll to position [3424, 0]
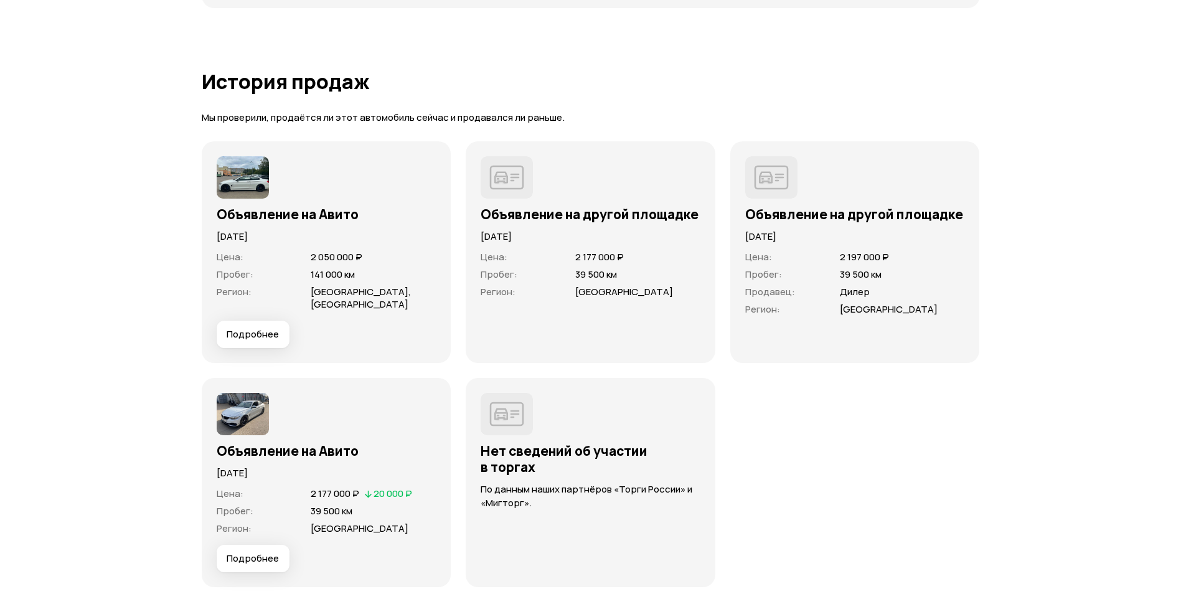
click at [266, 334] on span "Подробнее" at bounding box center [253, 334] width 52 height 12
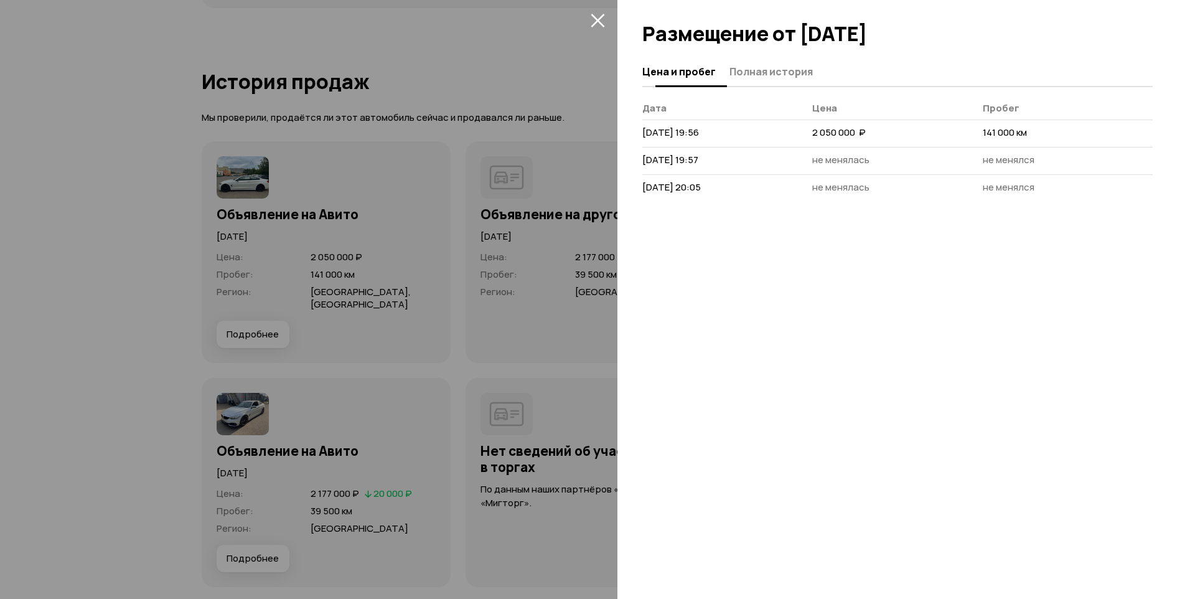
click at [782, 68] on span "Полная история" at bounding box center [771, 71] width 83 height 12
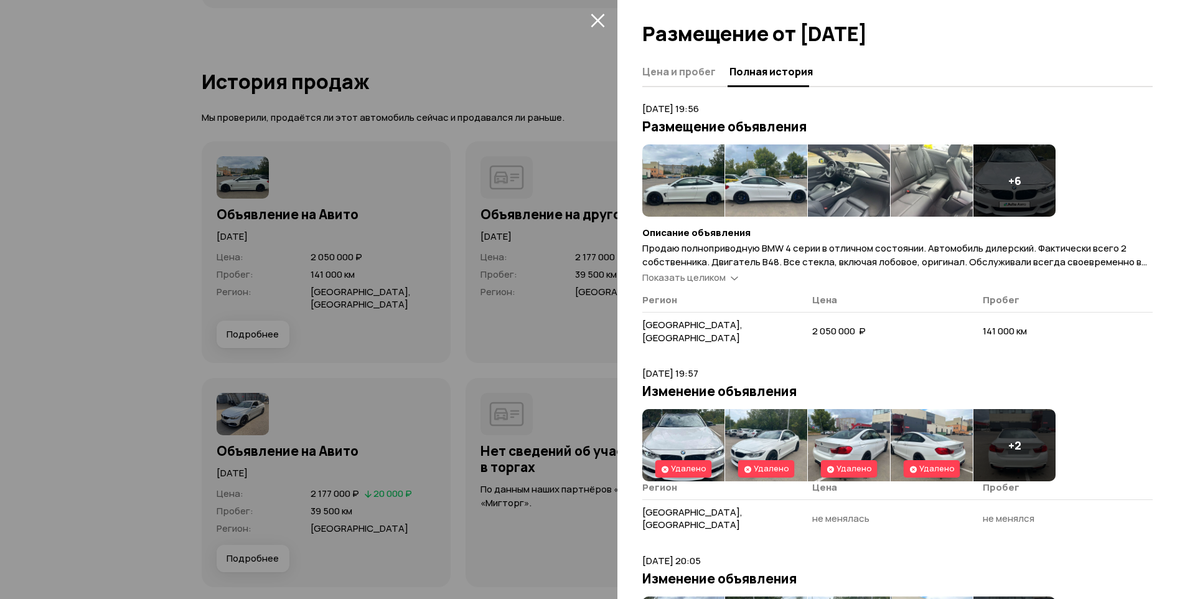
click at [683, 181] on img at bounding box center [683, 180] width 82 height 72
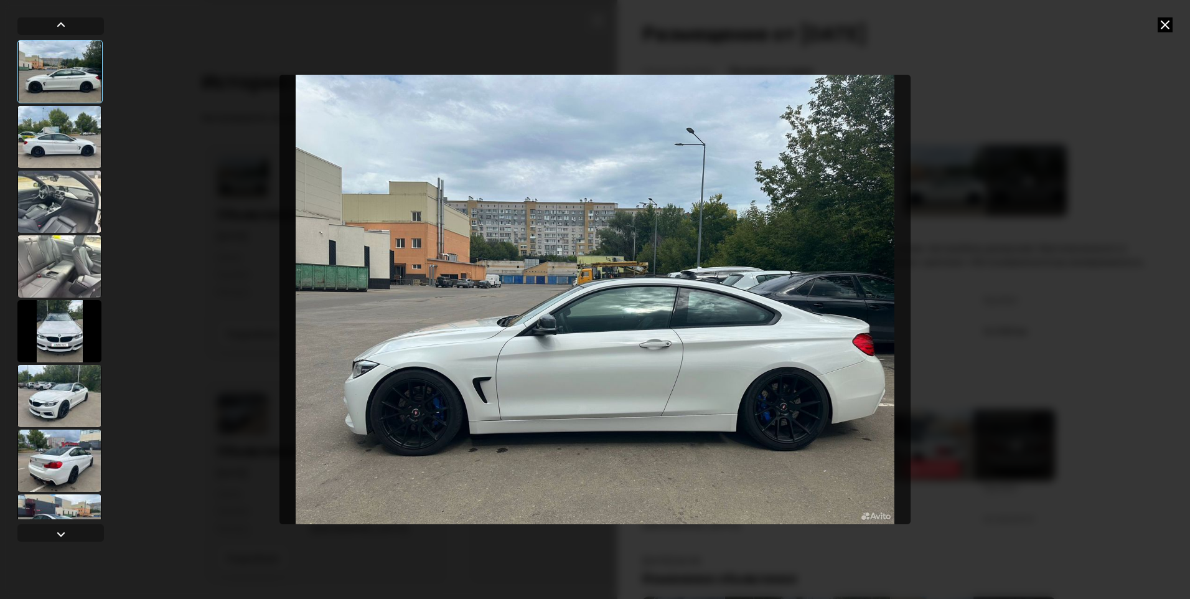
click at [793, 413] on img "Go to Slide 1" at bounding box center [594, 299] width 631 height 449
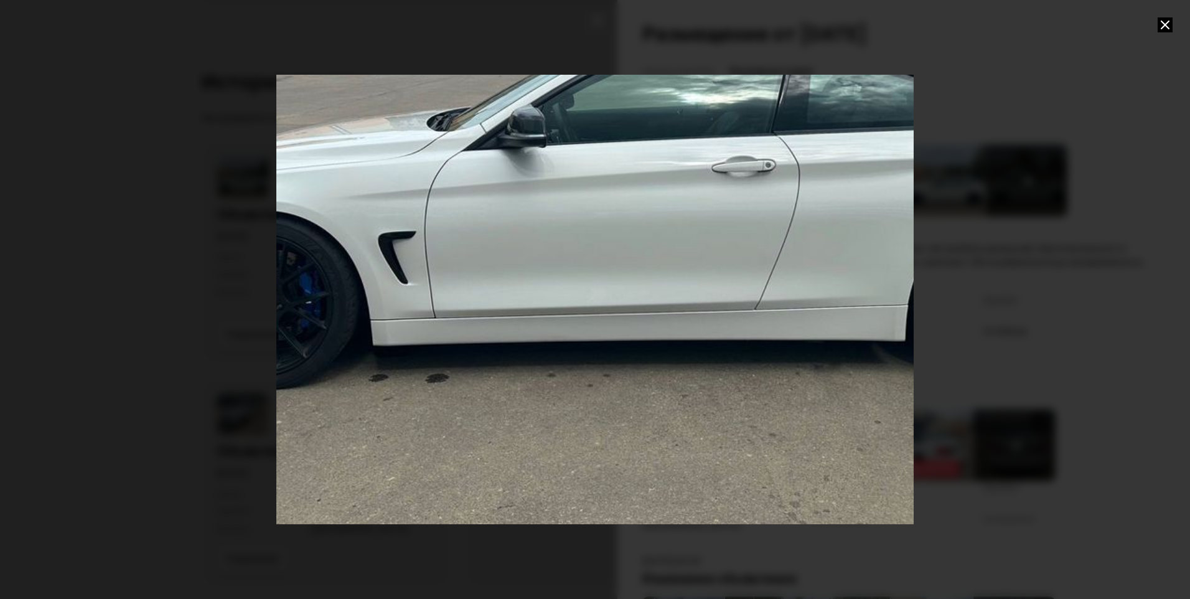
drag, startPoint x: 771, startPoint y: 397, endPoint x: 818, endPoint y: 174, distance: 227.8
click at [818, 174] on div "Go to Slide 1" at bounding box center [623, 76] width 1275 height 898
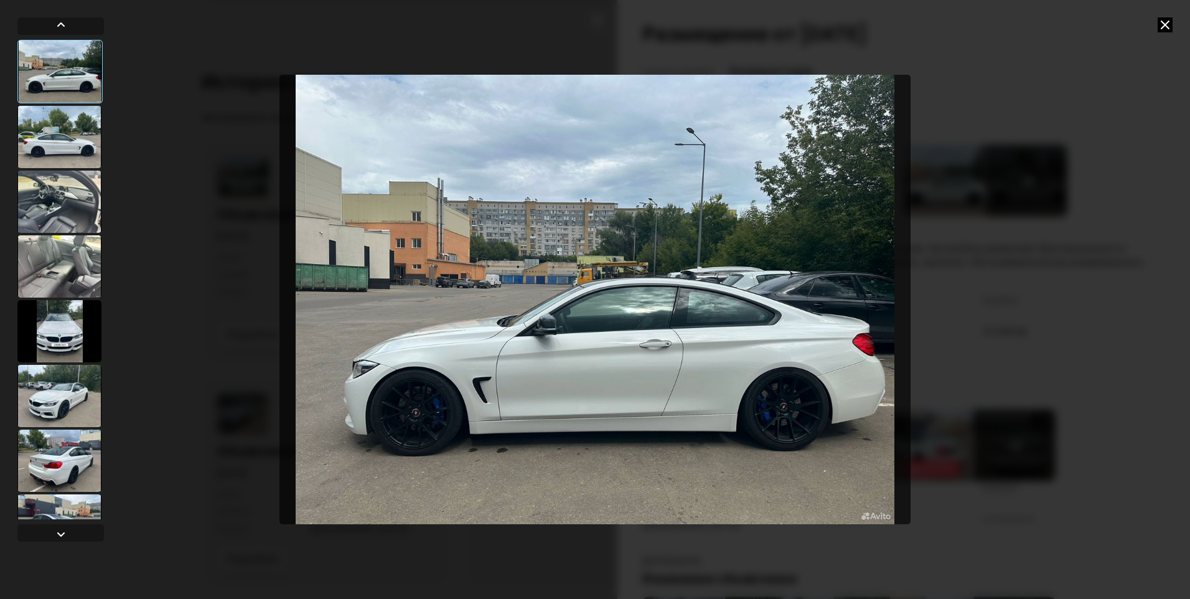
click at [52, 144] on div at bounding box center [59, 137] width 84 height 62
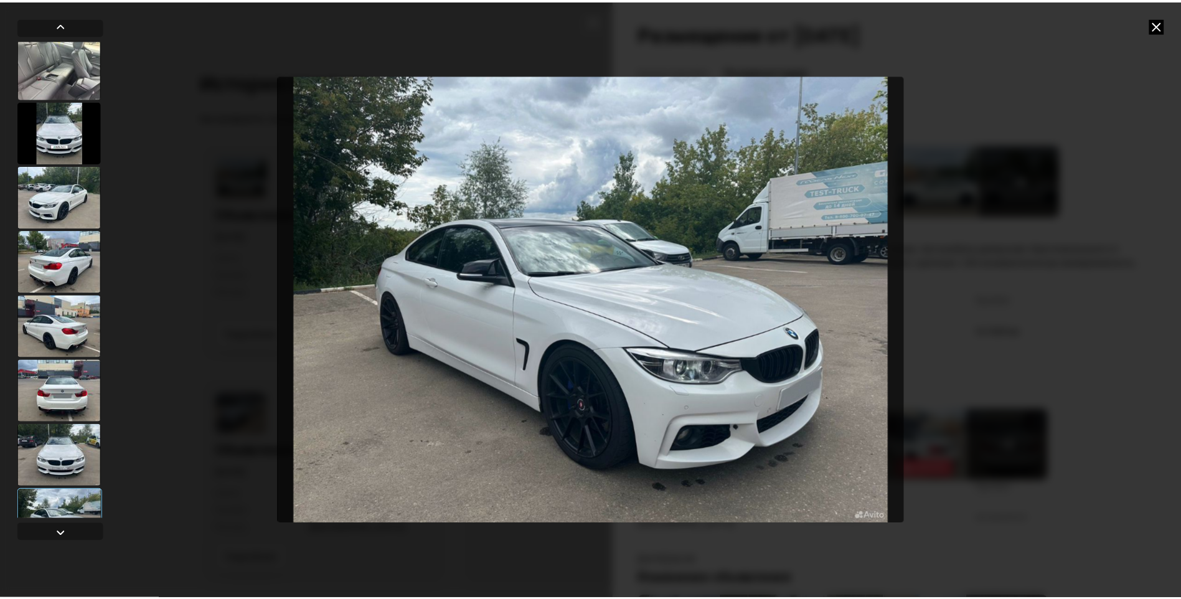
scroll to position [234, 0]
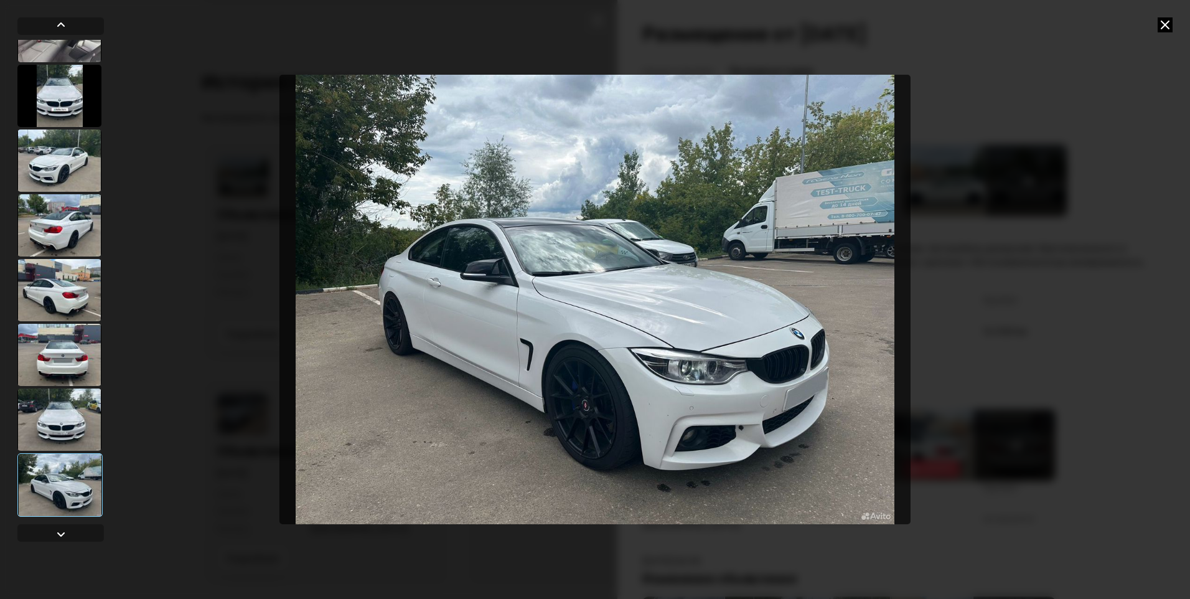
click at [1163, 24] on icon at bounding box center [1165, 24] width 15 height 15
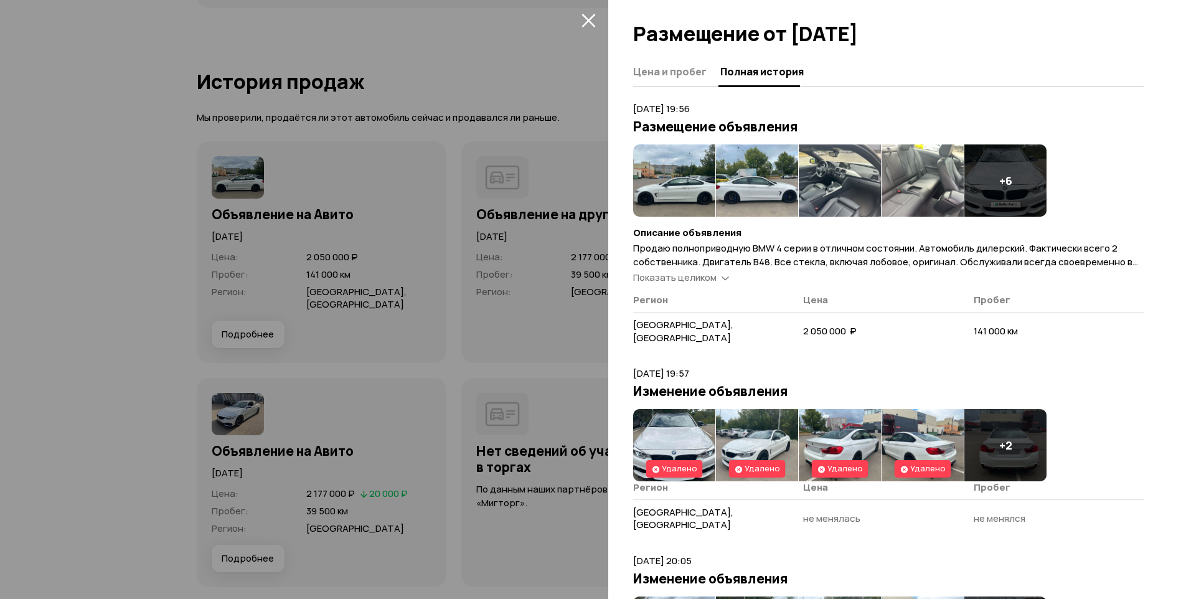
click at [686, 421] on img at bounding box center [674, 445] width 82 height 72
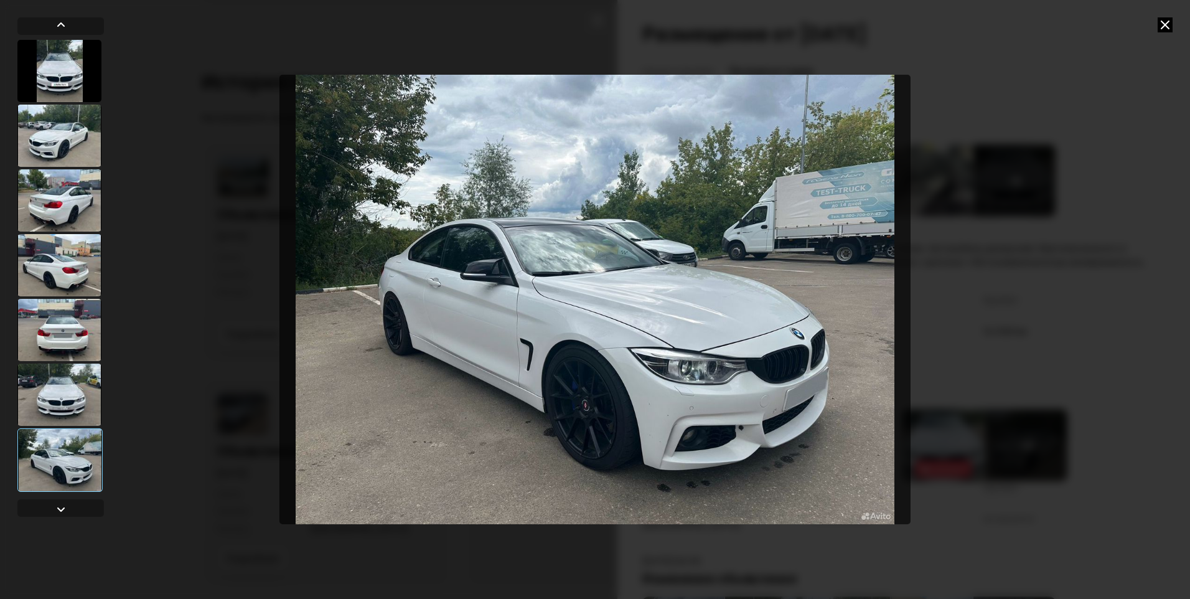
click at [678, 434] on img "Go to Slide 7" at bounding box center [594, 299] width 631 height 449
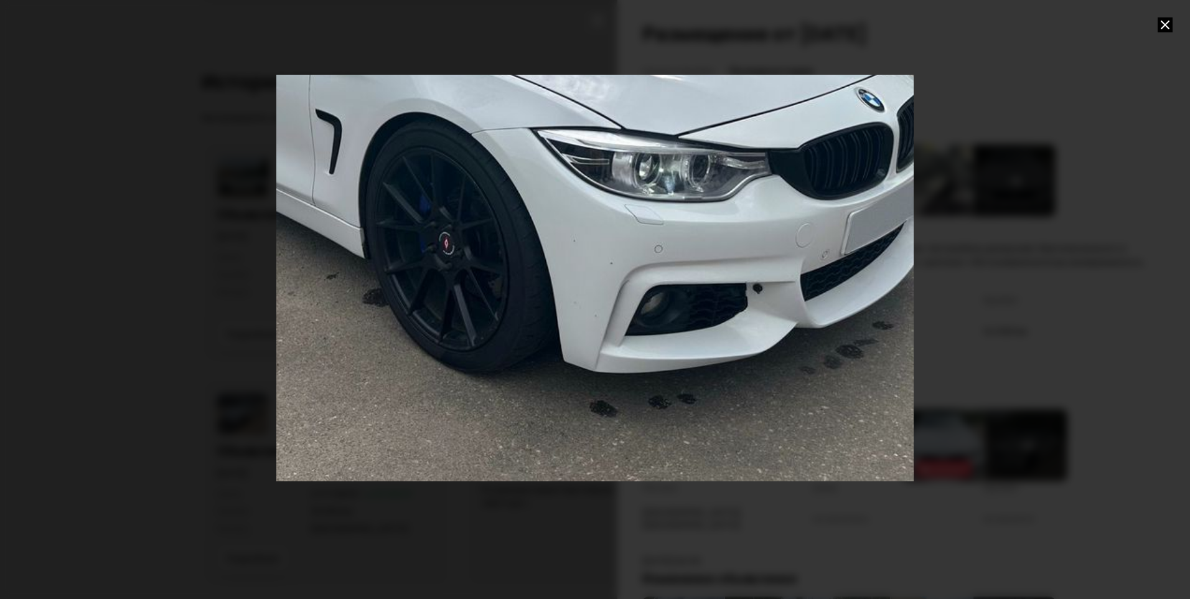
drag, startPoint x: 710, startPoint y: 471, endPoint x: 580, endPoint y: 203, distance: 297.3
click at [580, 203] on div "Go to Slide 7" at bounding box center [465, 31] width 1275 height 898
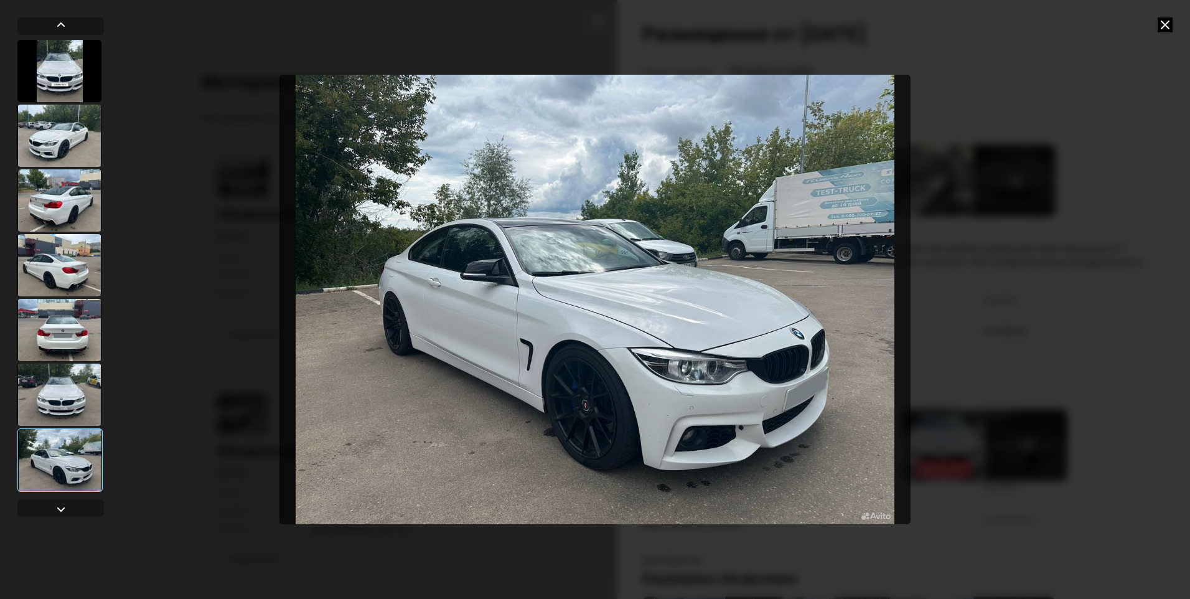
click at [1163, 26] on icon at bounding box center [1165, 24] width 15 height 15
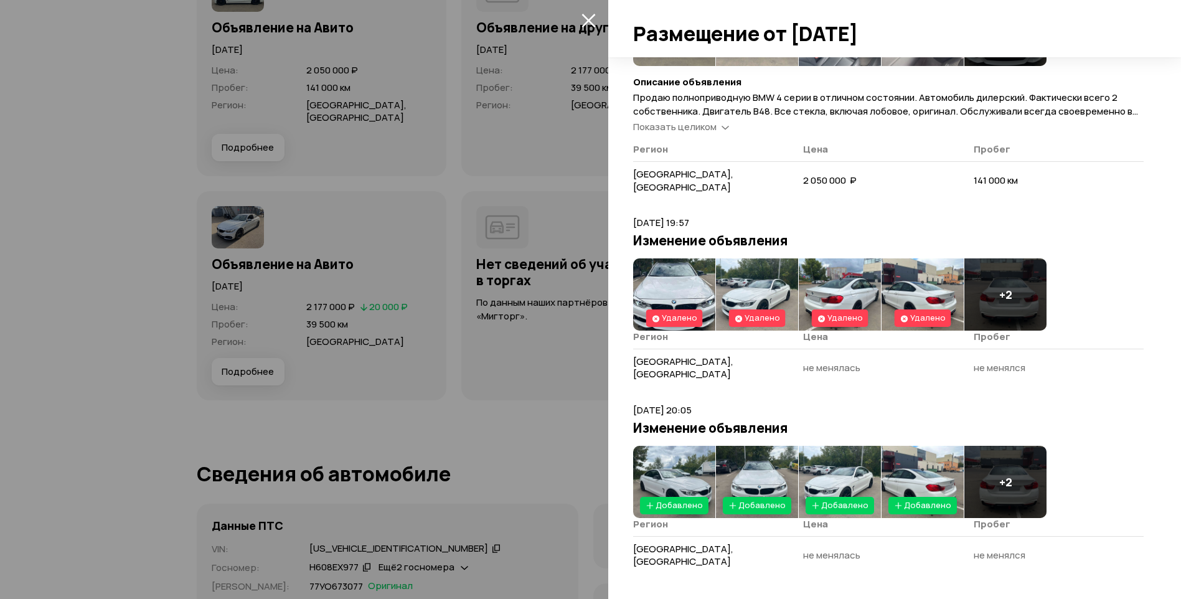
scroll to position [153, 0]
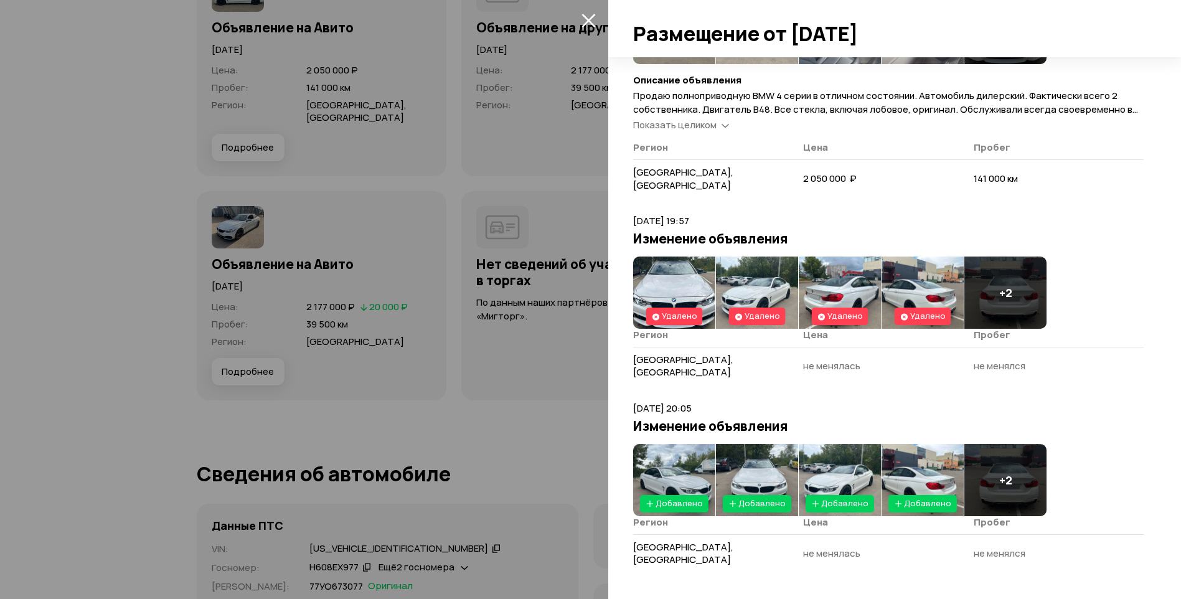
click at [663, 459] on img at bounding box center [674, 480] width 82 height 72
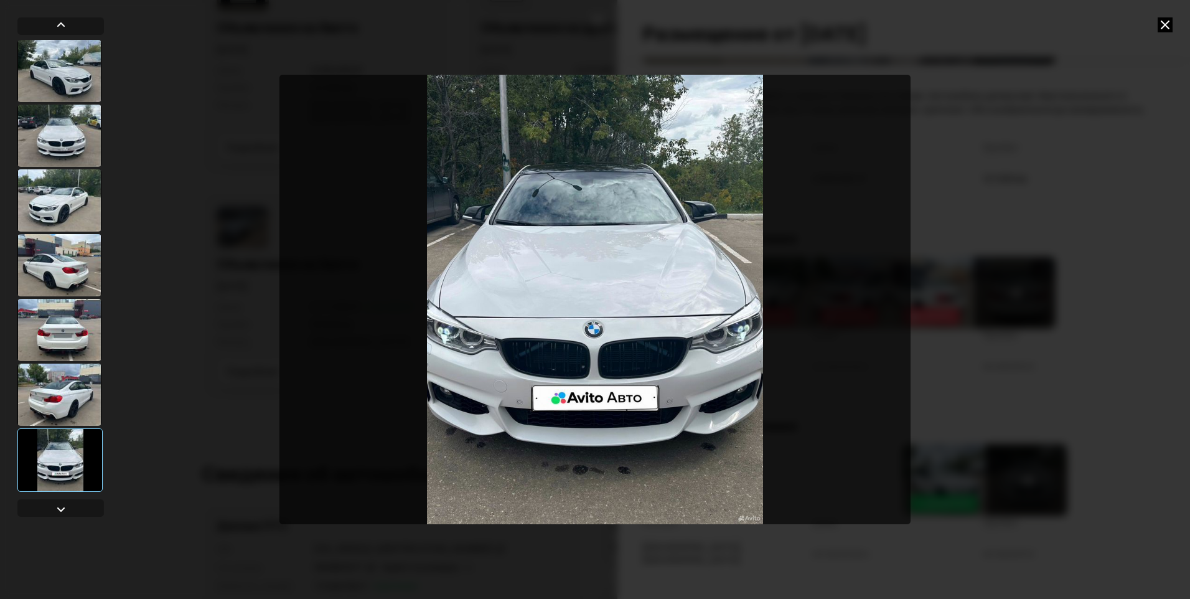
click at [1162, 27] on icon at bounding box center [1165, 24] width 15 height 15
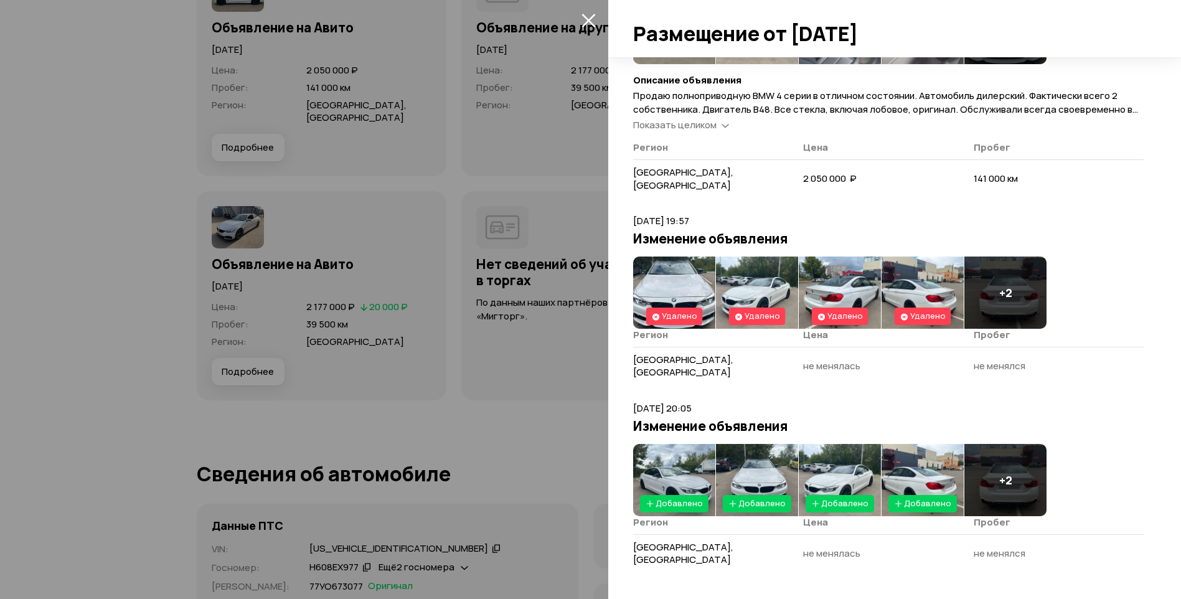
click at [588, 16] on icon "закрыть" at bounding box center [588, 20] width 14 height 14
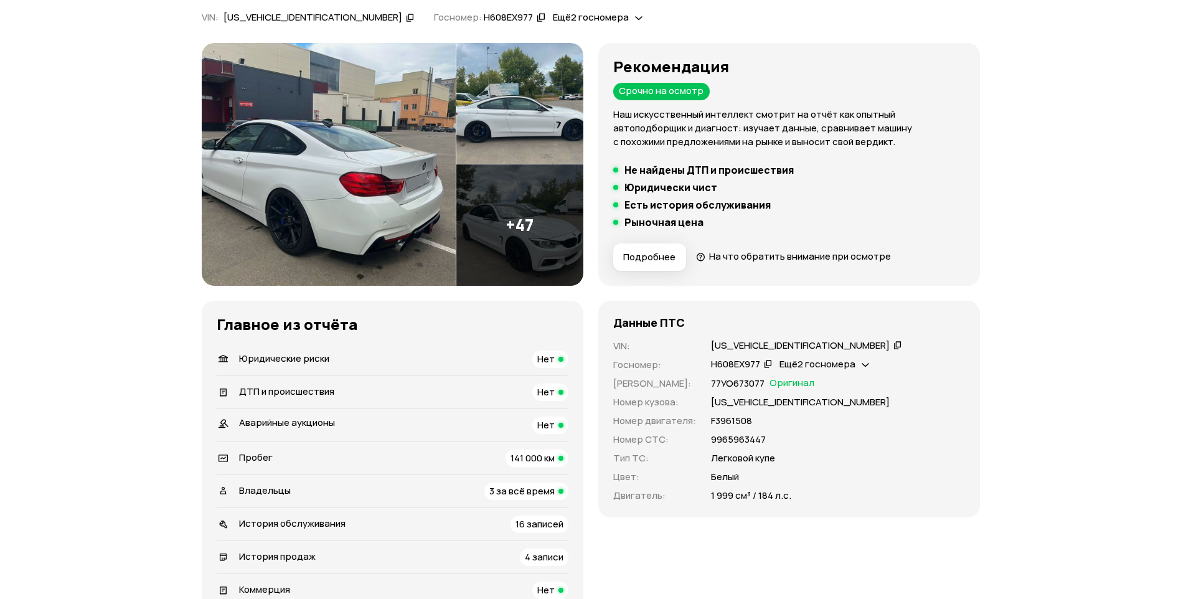
scroll to position [187, 0]
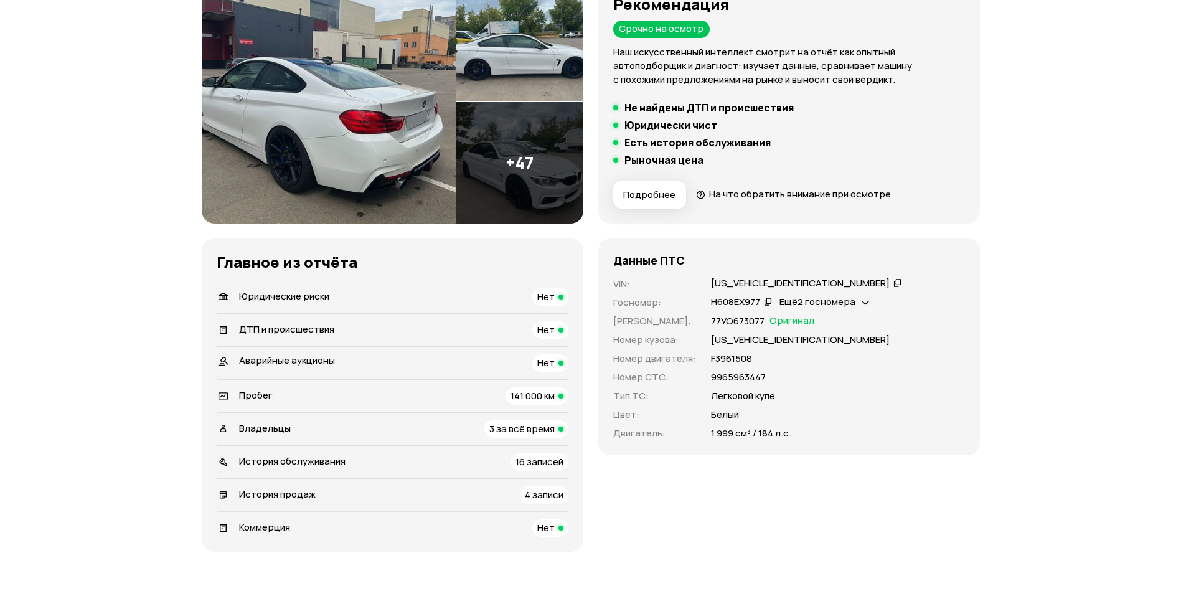
click at [893, 282] on icon at bounding box center [897, 282] width 9 height 12
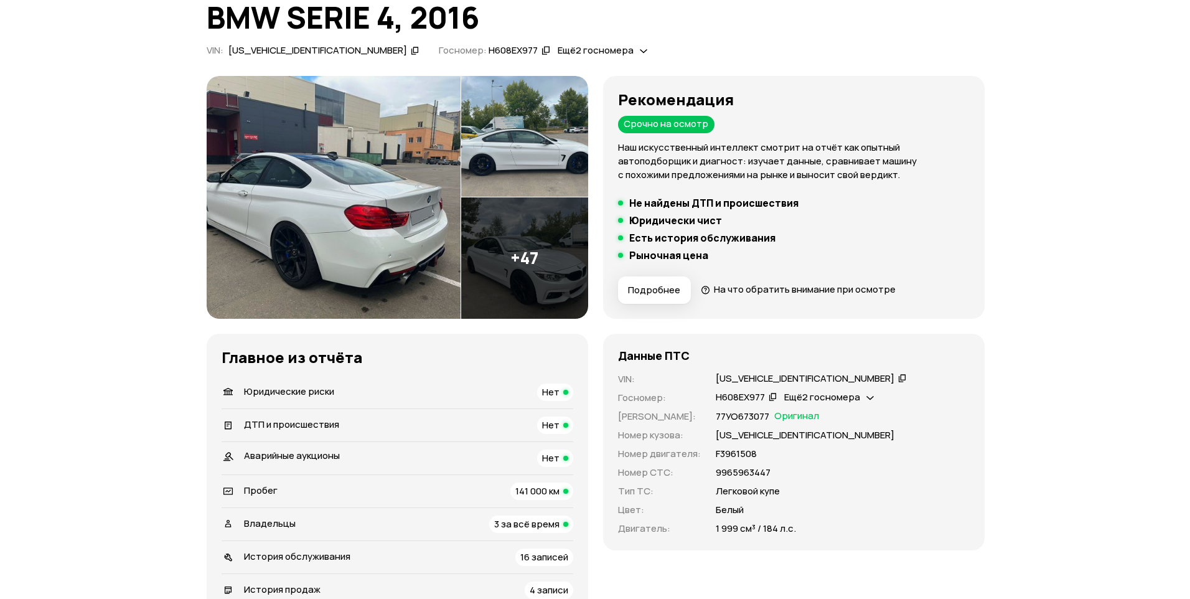
scroll to position [0, 0]
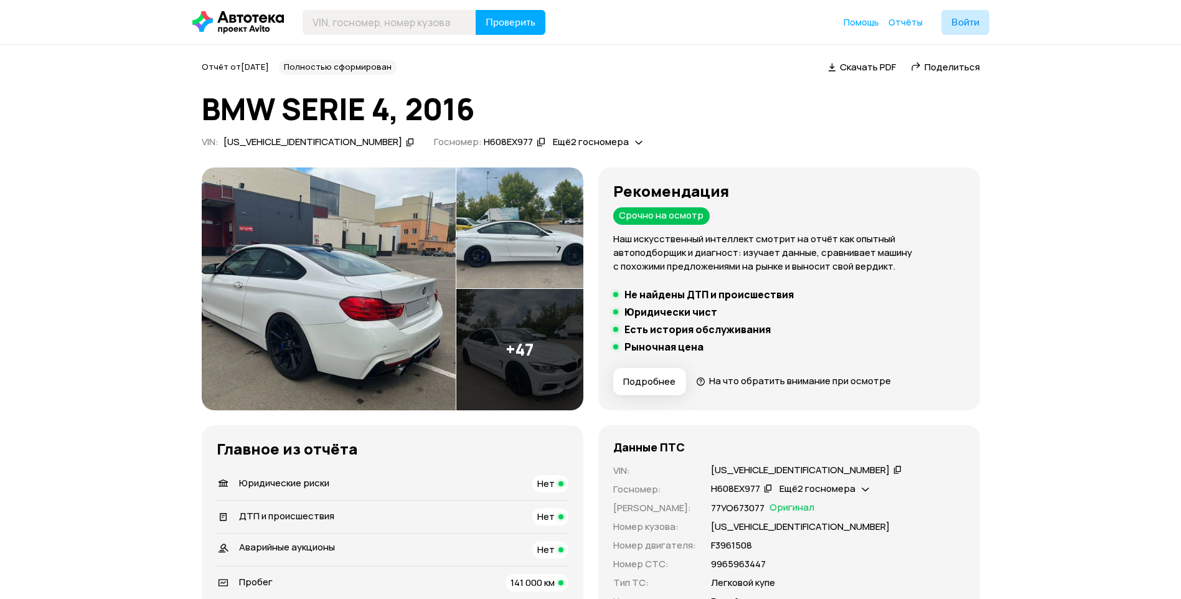
click at [893, 473] on icon at bounding box center [897, 469] width 9 height 12
drag, startPoint x: 619, startPoint y: 216, endPoint x: 692, endPoint y: 219, distance: 72.3
click at [692, 219] on div "Срочно на осмотр" at bounding box center [661, 215] width 96 height 17
drag, startPoint x: 700, startPoint y: 212, endPoint x: 619, endPoint y: 224, distance: 81.8
click at [619, 224] on div "Срочно на осмотр" at bounding box center [661, 215] width 96 height 17
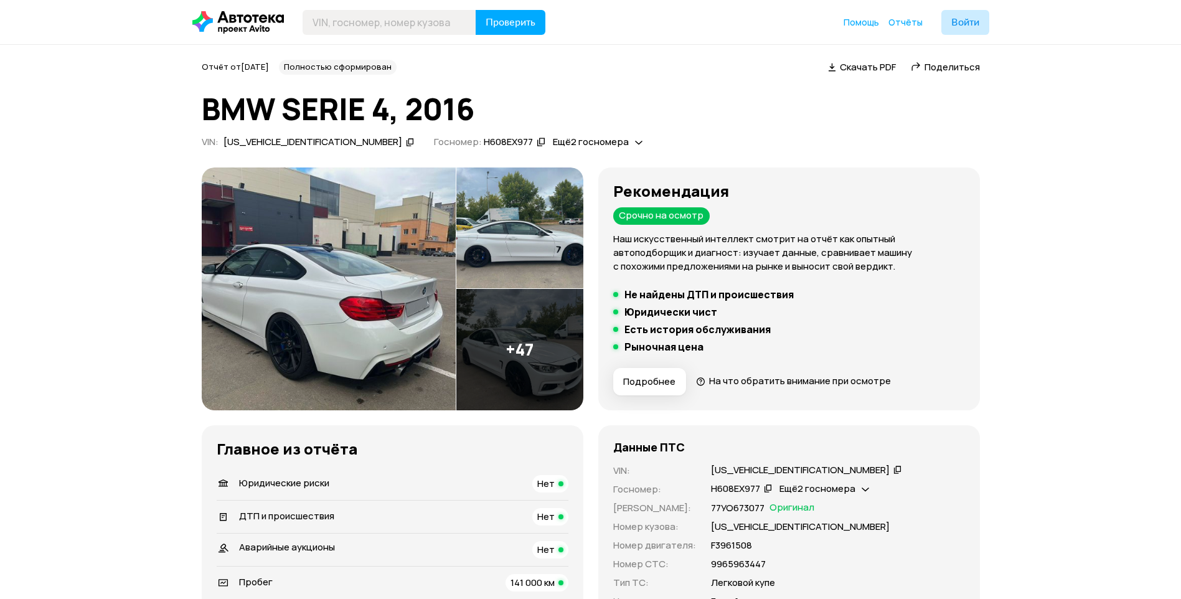
click at [343, 298] on img at bounding box center [329, 288] width 254 height 243
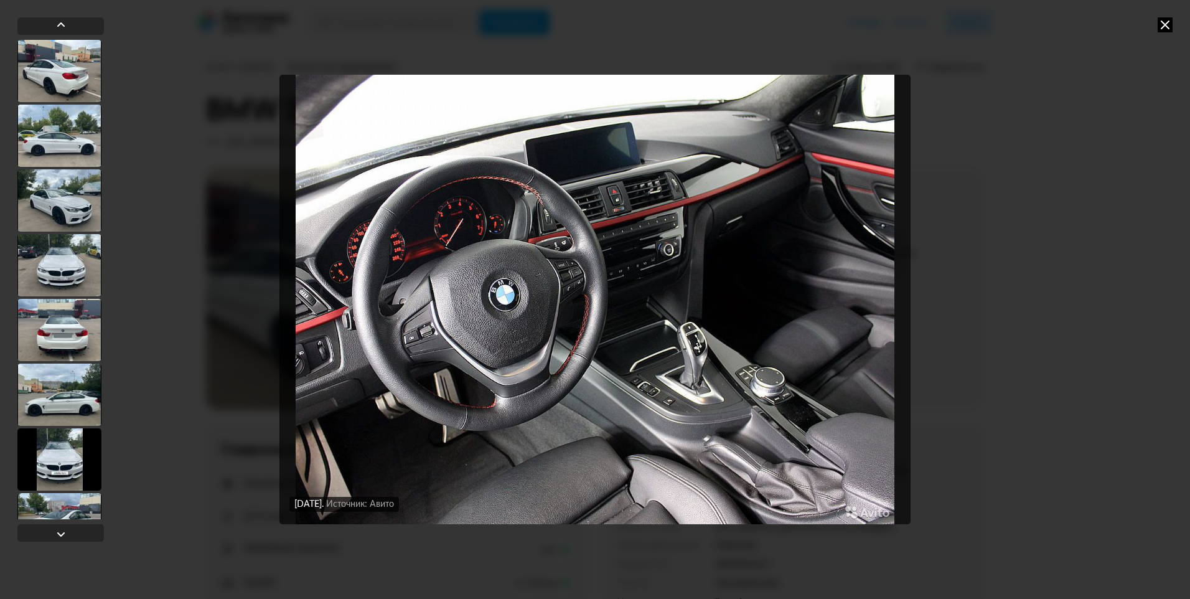
click at [1161, 22] on icon at bounding box center [1165, 24] width 15 height 15
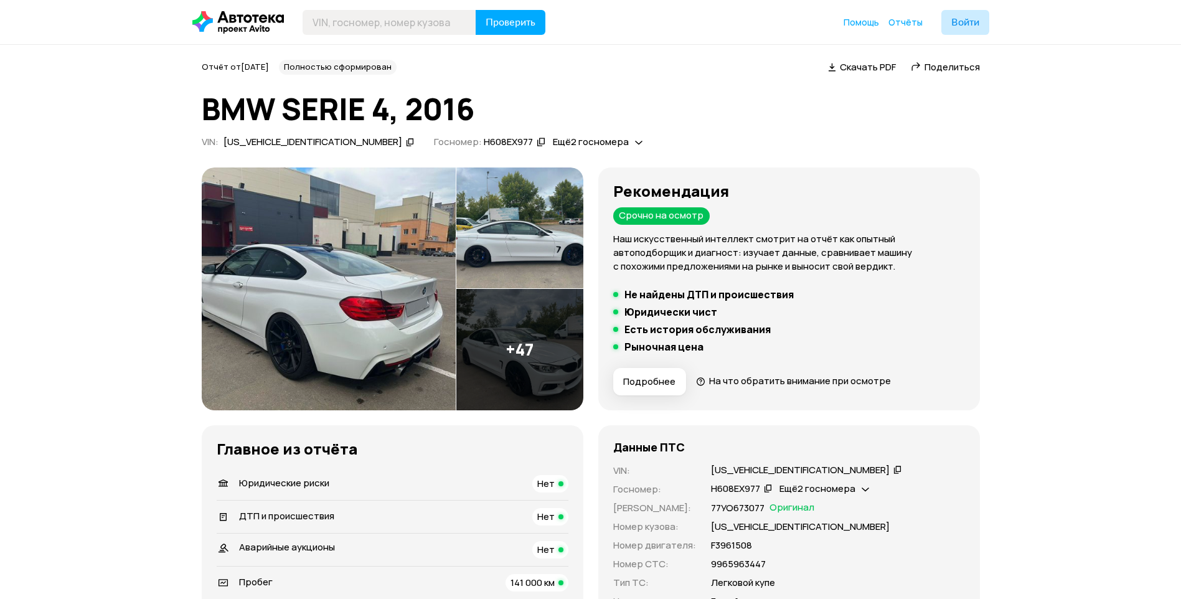
click at [540, 370] on img at bounding box center [519, 349] width 127 height 121
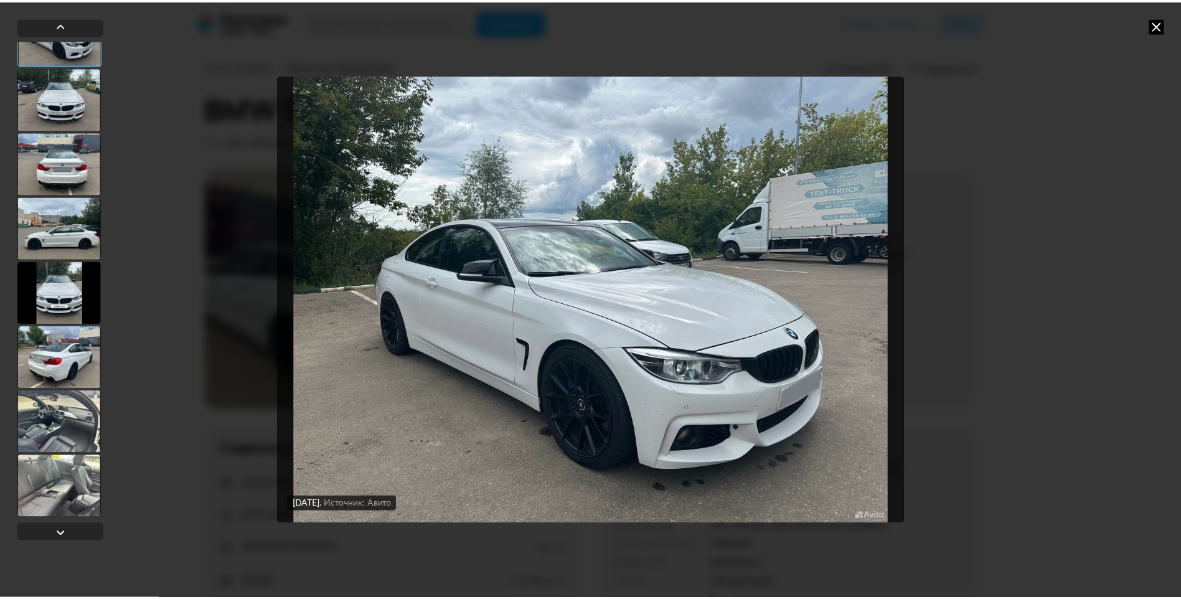
scroll to position [187, 0]
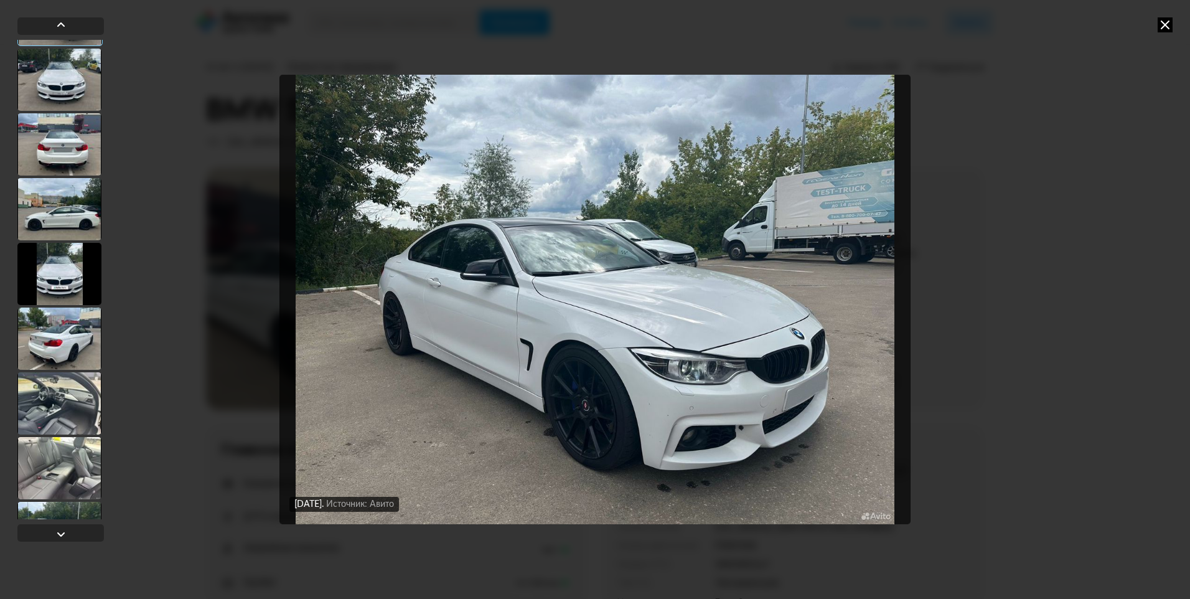
click at [69, 418] on div at bounding box center [59, 403] width 84 height 62
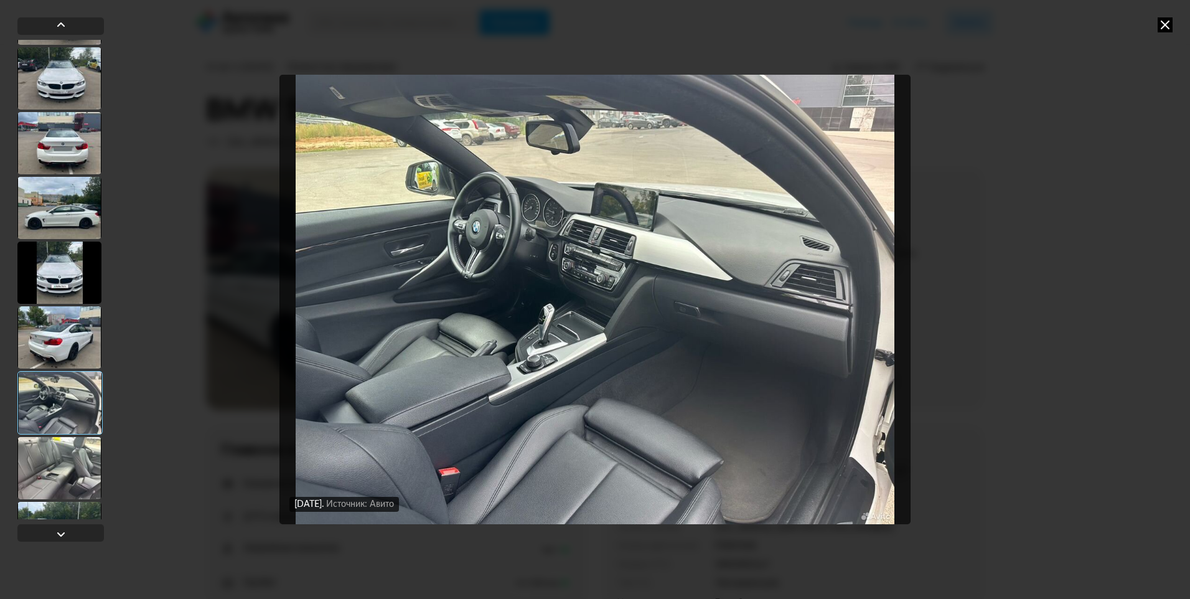
click at [527, 242] on img "Go to Slide 9" at bounding box center [594, 299] width 631 height 449
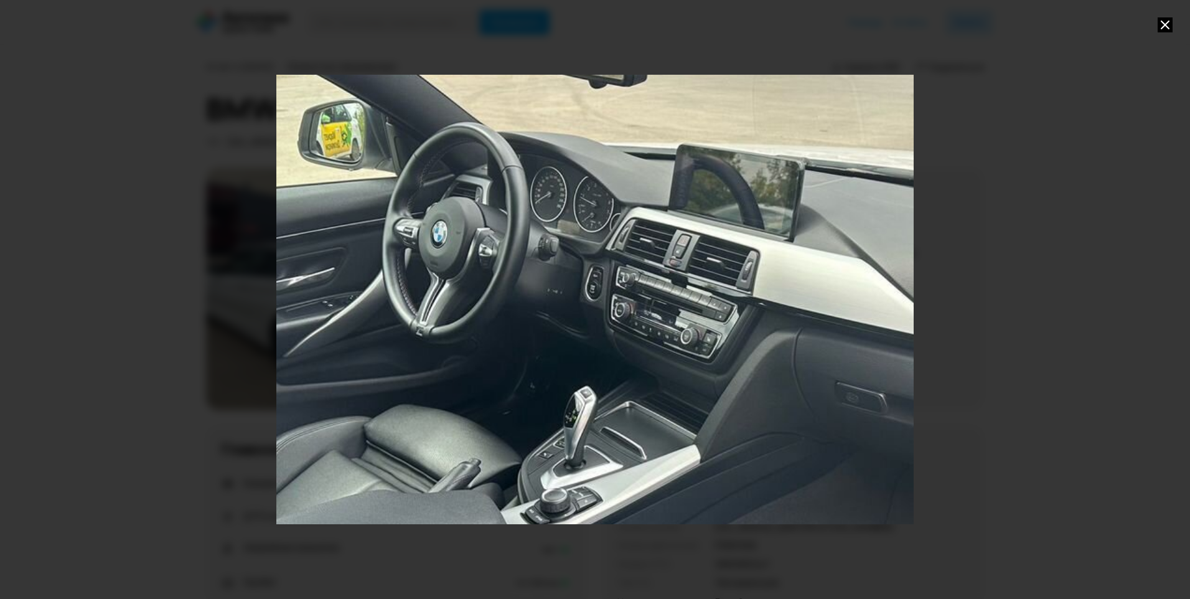
drag, startPoint x: 458, startPoint y: 195, endPoint x: 540, endPoint y: 274, distance: 113.6
click at [540, 274] on div "Go to Slide 9" at bounding box center [677, 377] width 1275 height 898
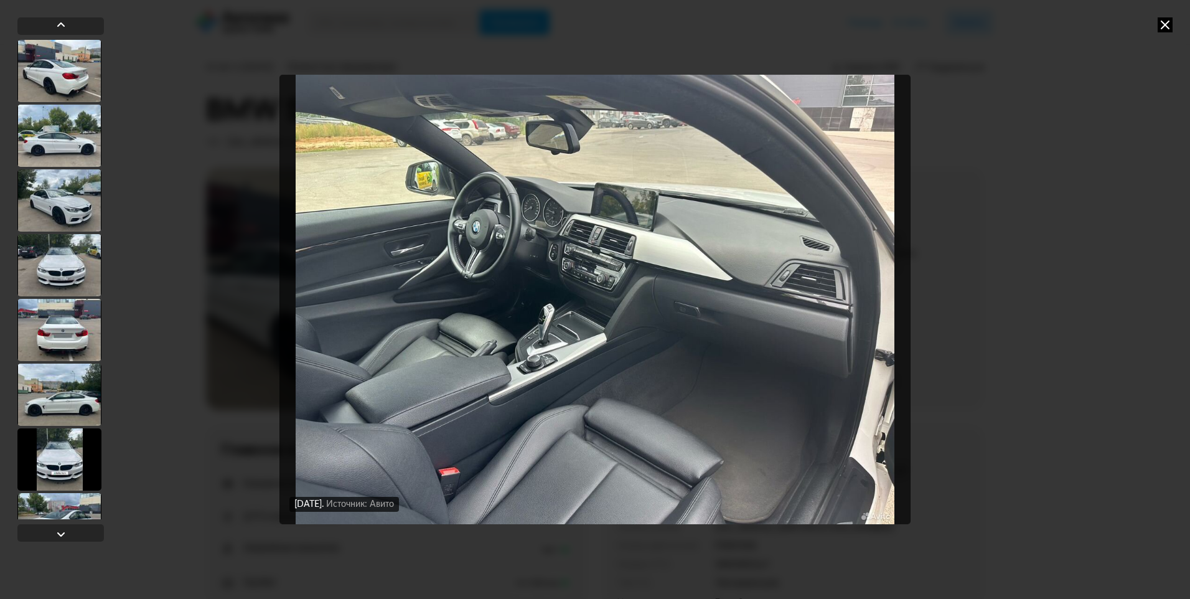
click at [1162, 19] on icon at bounding box center [1165, 24] width 15 height 15
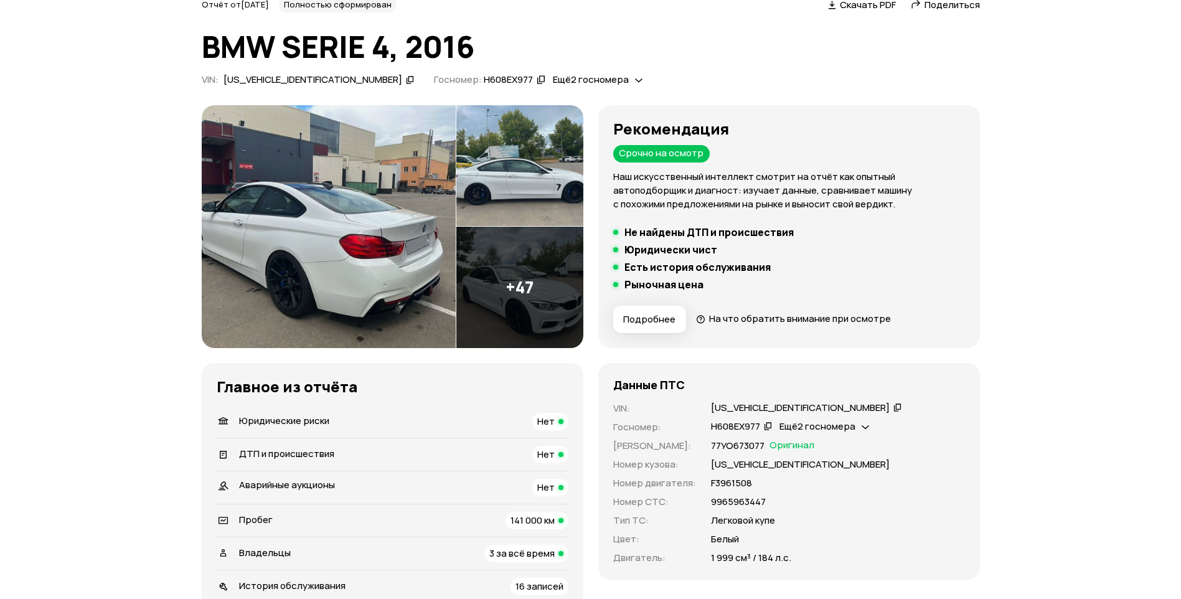
scroll to position [0, 0]
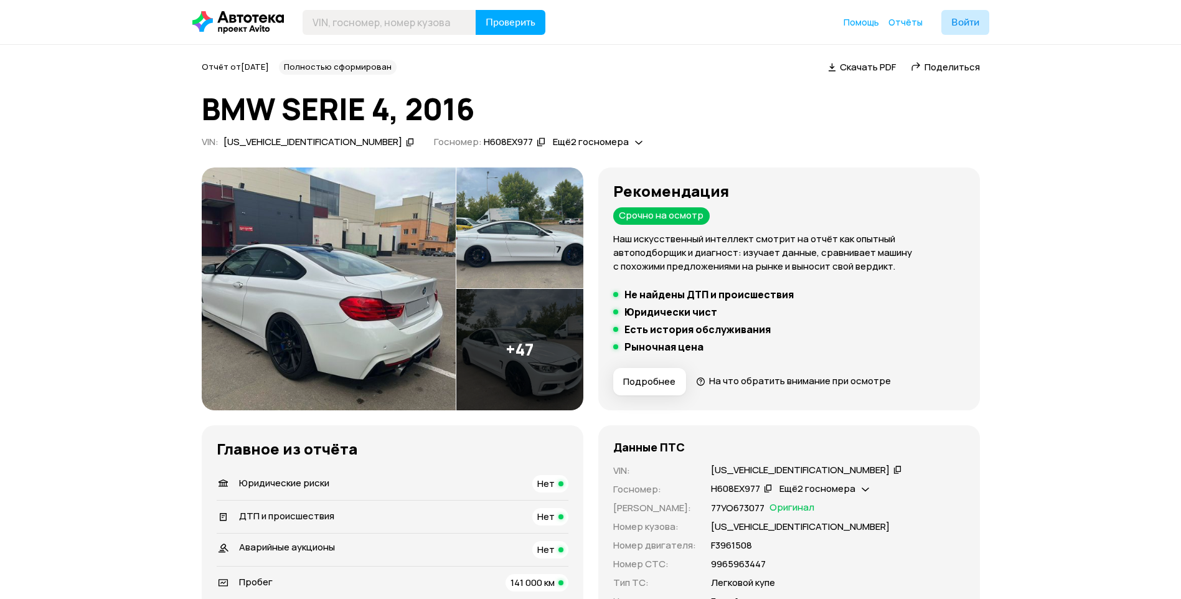
click at [342, 307] on img at bounding box center [329, 288] width 254 height 243
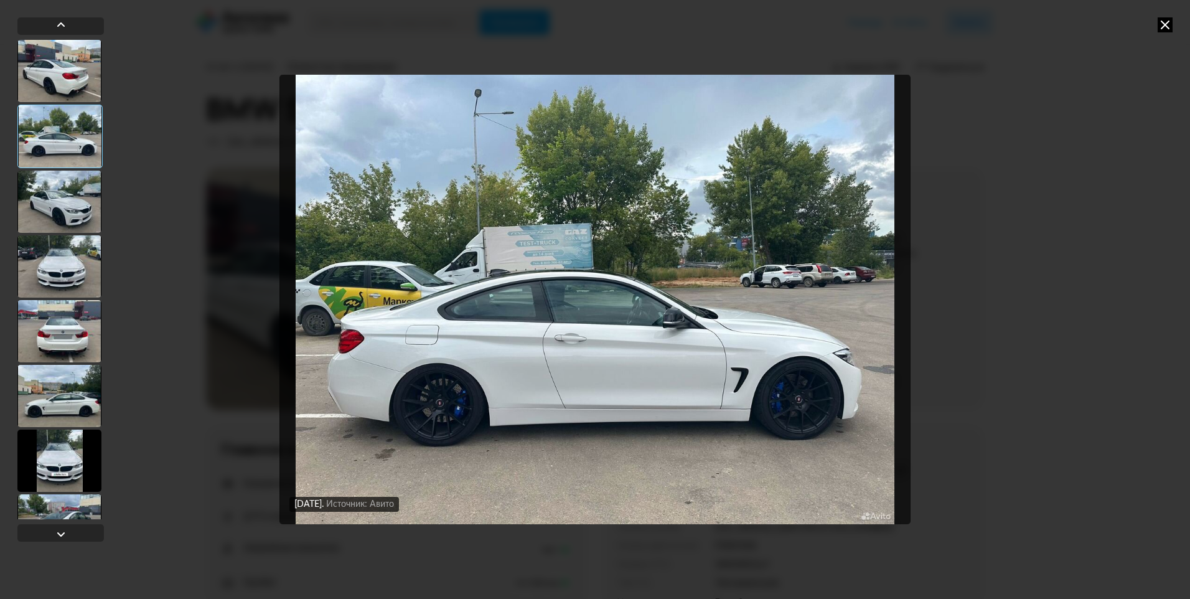
click at [433, 398] on img "Go to Slide 2" at bounding box center [594, 299] width 631 height 449
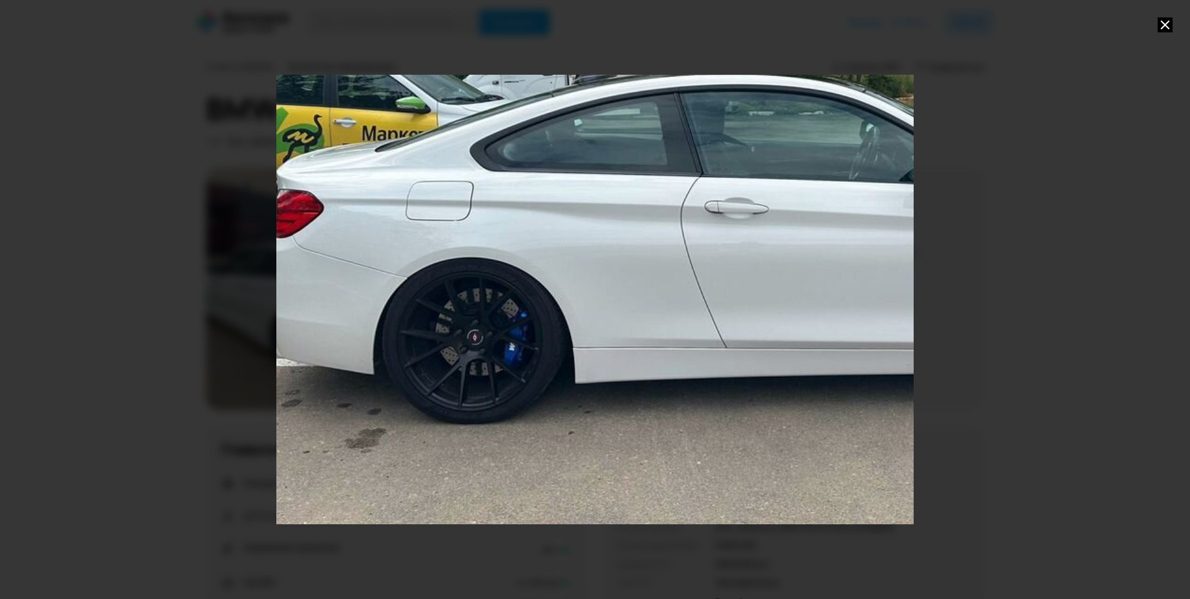
drag, startPoint x: 396, startPoint y: 466, endPoint x: 599, endPoint y: 281, distance: 274.1
click at [599, 281] on div "Go to Slide 2" at bounding box center [785, 130] width 1275 height 898
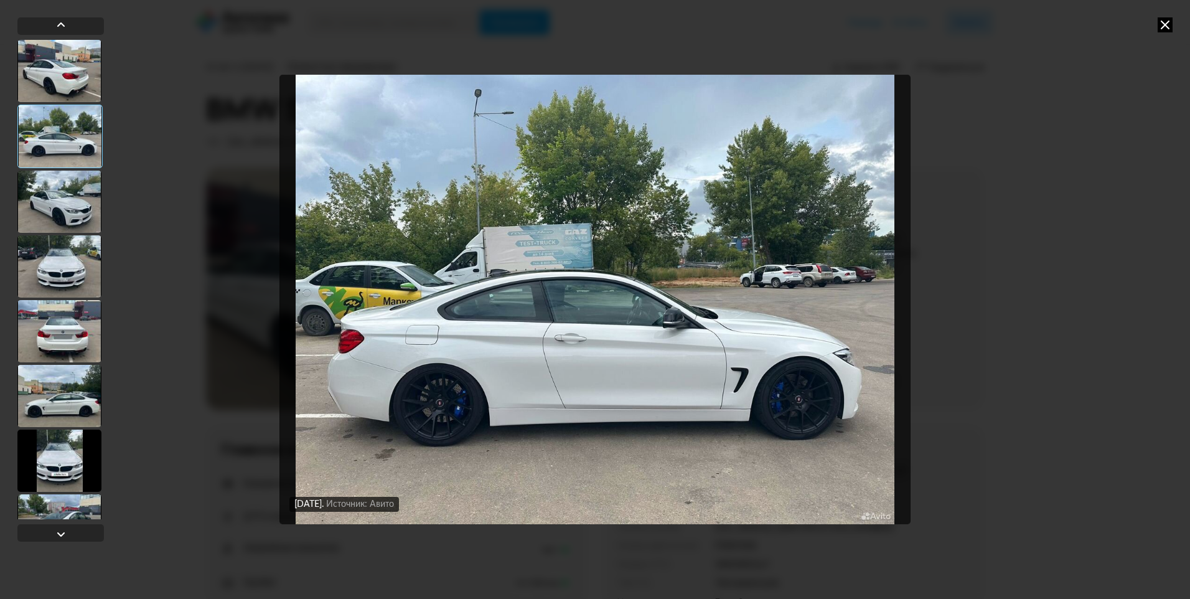
click at [413, 415] on img "Go to Slide 2" at bounding box center [594, 299] width 631 height 449
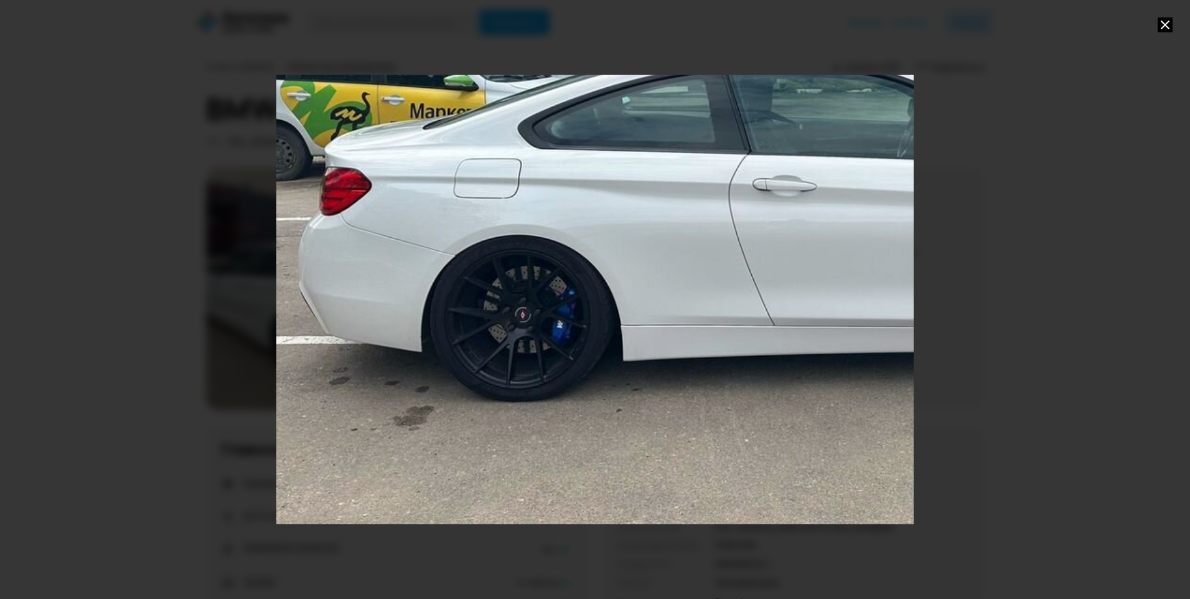
drag, startPoint x: 479, startPoint y: 390, endPoint x: 655, endPoint y: 260, distance: 218.9
click at [655, 260] on div "Go to Slide 2" at bounding box center [833, 107] width 1275 height 898
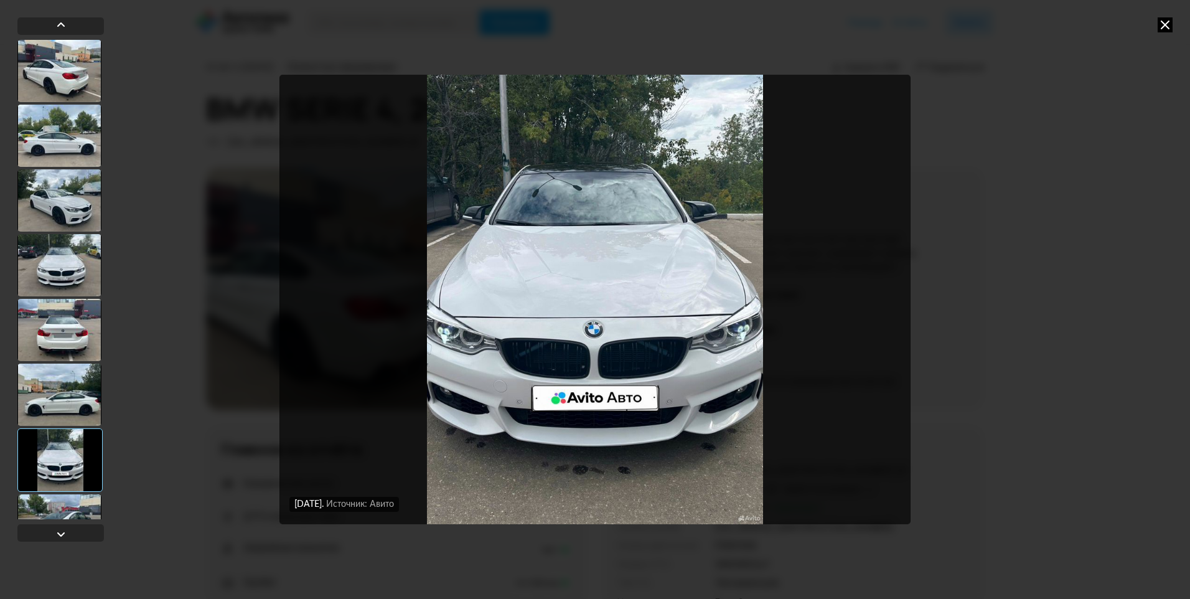
click at [1168, 26] on icon at bounding box center [1165, 24] width 15 height 15
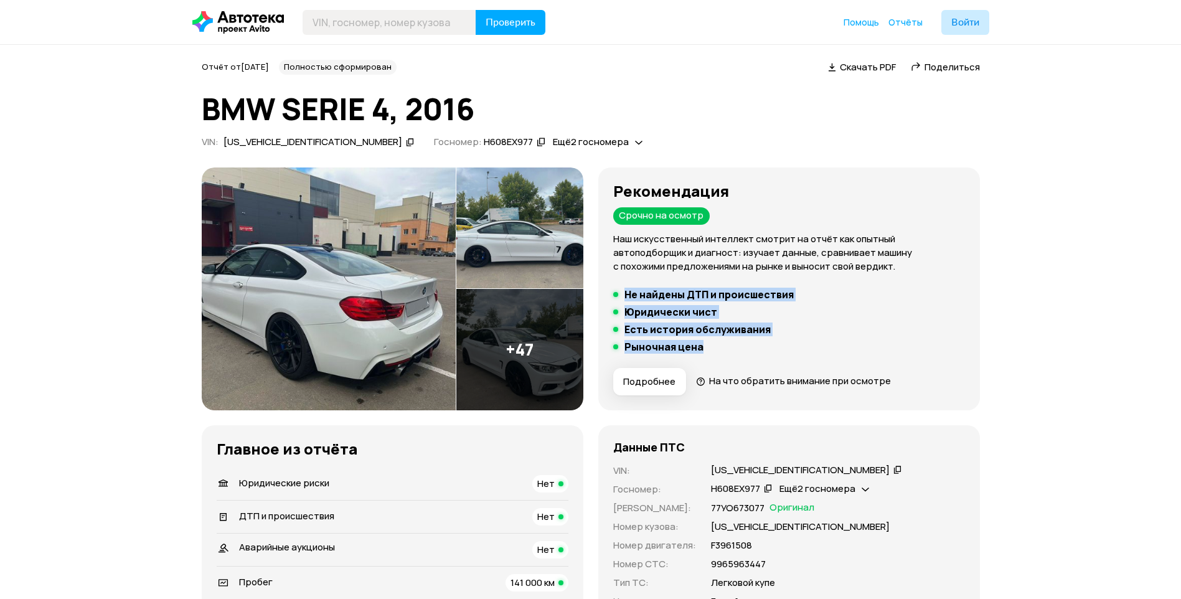
drag, startPoint x: 627, startPoint y: 298, endPoint x: 759, endPoint y: 356, distance: 144.7
click at [759, 356] on div "Рекомендация Срочно на осмотр Наш искусственный интеллект смотрит на отчёт как …" at bounding box center [789, 288] width 352 height 213
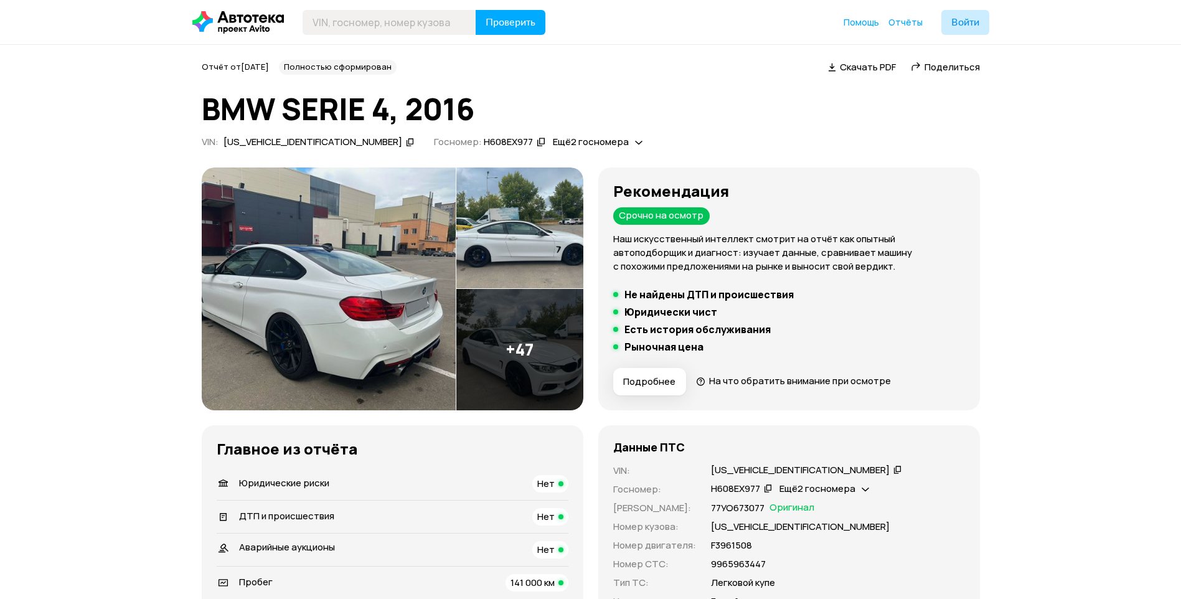
drag, startPoint x: 759, startPoint y: 356, endPoint x: 726, endPoint y: 353, distance: 33.1
click at [728, 353] on div "Рекомендация Срочно на осмотр Наш искусственный интеллект смотрит на отчёт как …" at bounding box center [789, 288] width 352 height 213
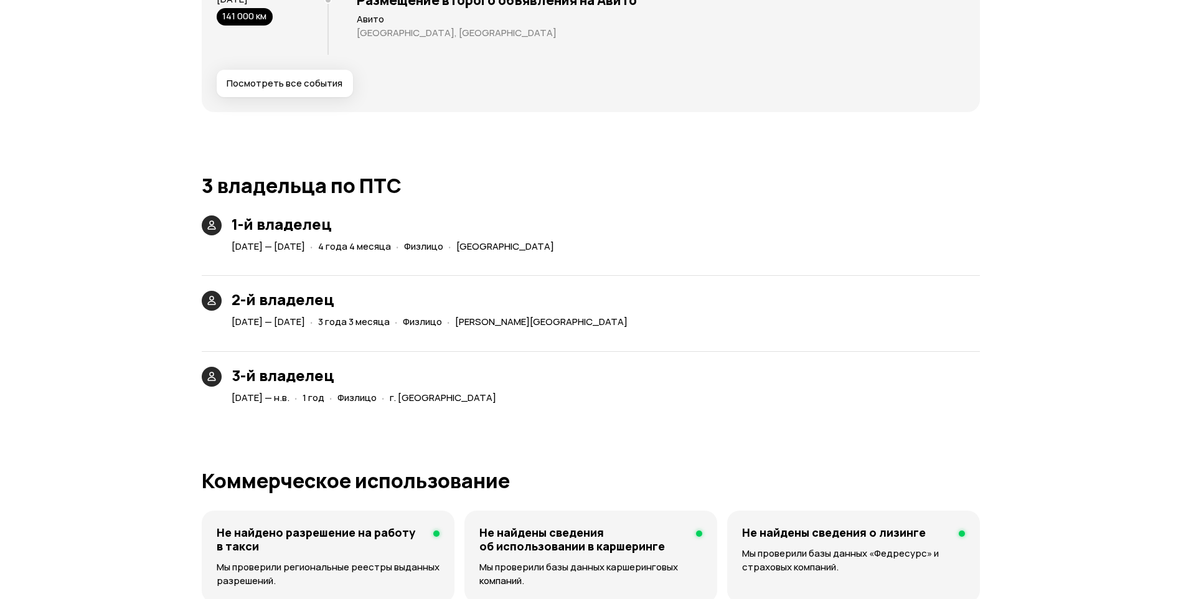
scroll to position [2614, 0]
drag, startPoint x: 382, startPoint y: 252, endPoint x: 451, endPoint y: 250, distance: 69.1
click at [451, 250] on div "[DATE] — [DATE] · 4 года 4 месяца · Физлицо · [GEOGRAPHIC_DATA]" at bounding box center [395, 247] width 332 height 18
drag, startPoint x: 451, startPoint y: 250, endPoint x: 394, endPoint y: 306, distance: 80.5
click at [396, 304] on h3 "2-й владелец" at bounding box center [432, 299] width 401 height 17
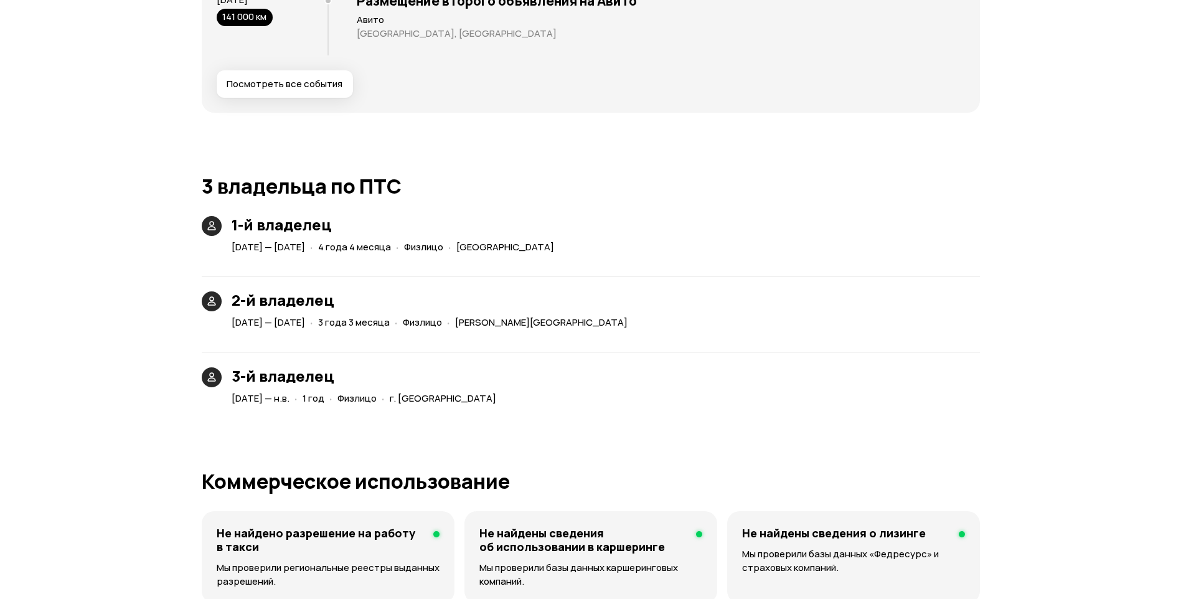
drag, startPoint x: 385, startPoint y: 323, endPoint x: 462, endPoint y: 327, distance: 77.3
click at [462, 327] on div "[DATE] — [DATE] · 3 года 3 месяца · [PERSON_NAME][GEOGRAPHIC_DATA]" at bounding box center [432, 323] width 406 height 18
drag, startPoint x: 462, startPoint y: 327, endPoint x: 424, endPoint y: 339, distance: 40.4
click at [424, 339] on div "3-й владелец [DATE] — н.в. · 1 год · Физлицо · г. [GEOGRAPHIC_DATA]" at bounding box center [591, 372] width 778 height 71
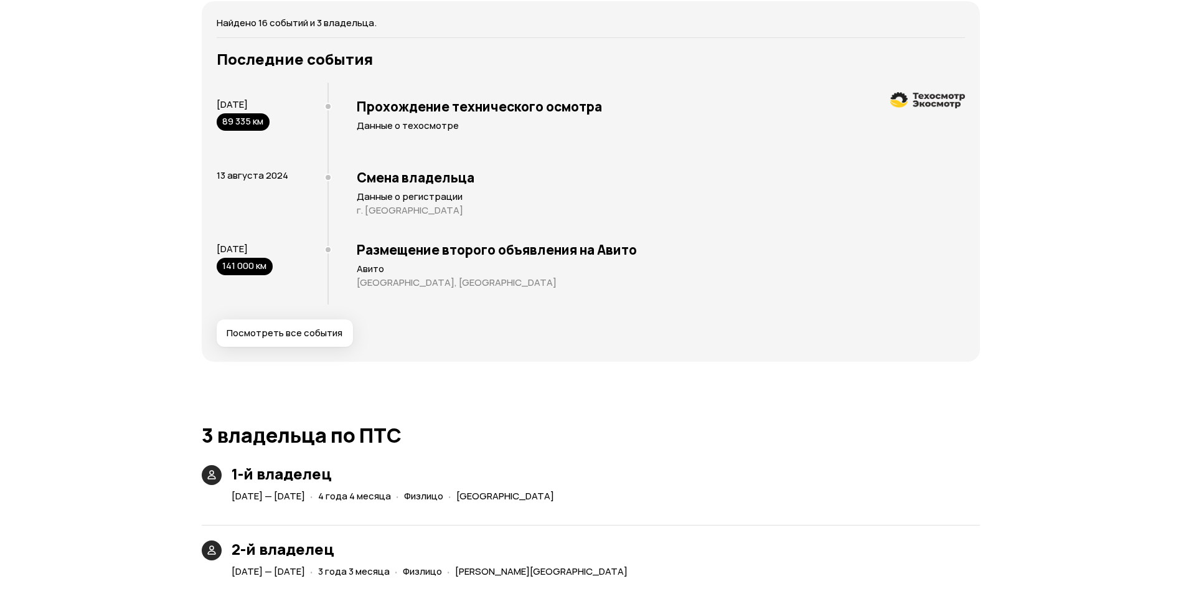
scroll to position [2739, 0]
